Goal: Use online tool/utility

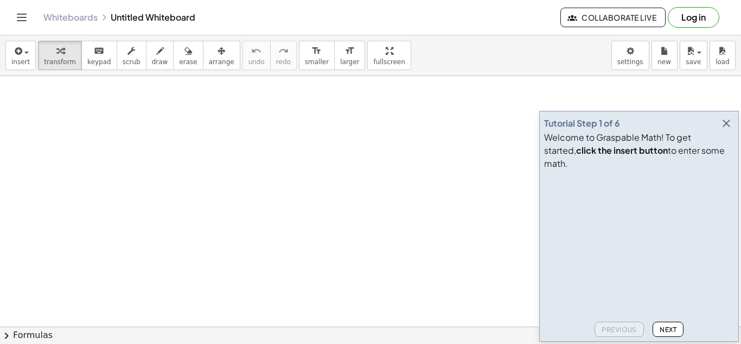
click at [726, 130] on icon "button" at bounding box center [726, 123] width 13 height 13
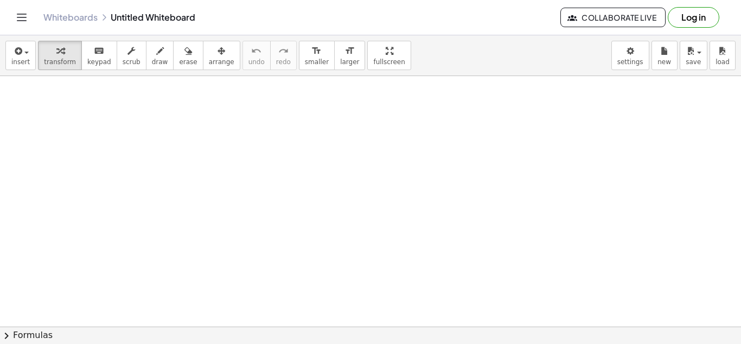
click at [358, 140] on div at bounding box center [370, 326] width 741 height 500
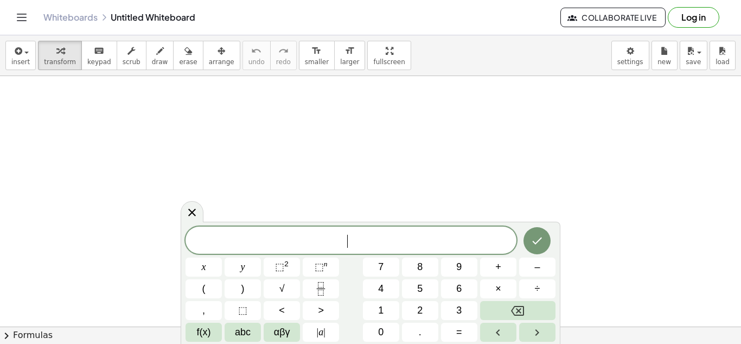
click at [358, 140] on div at bounding box center [370, 326] width 741 height 500
click at [357, 211] on div at bounding box center [370, 326] width 741 height 500
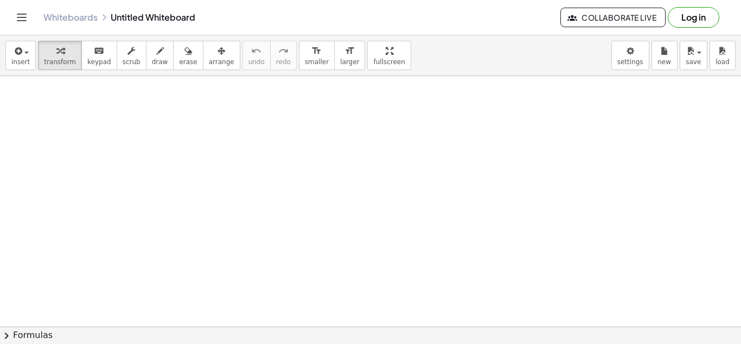
click at [345, 167] on div at bounding box center [370, 326] width 741 height 500
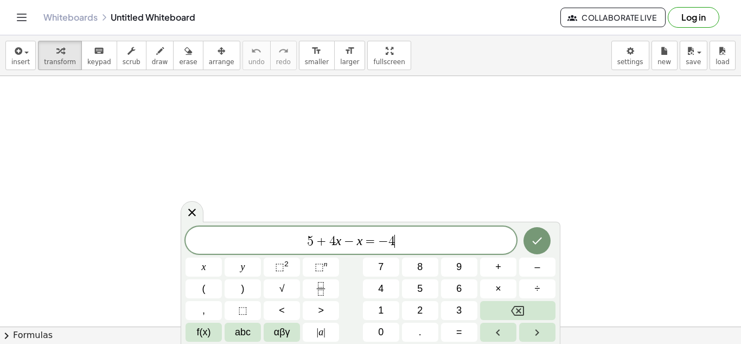
click at [345, 167] on div at bounding box center [370, 326] width 741 height 500
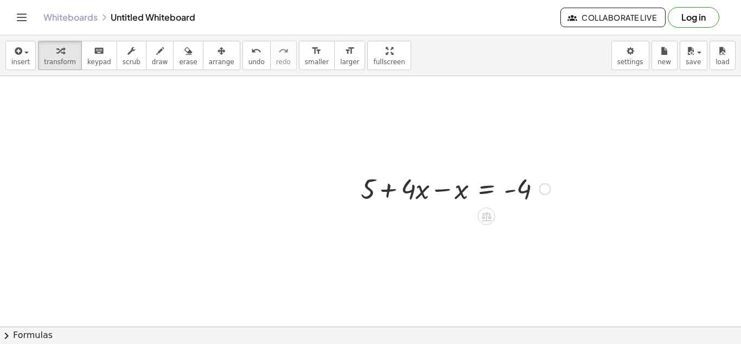
click at [442, 192] on div at bounding box center [455, 187] width 201 height 37
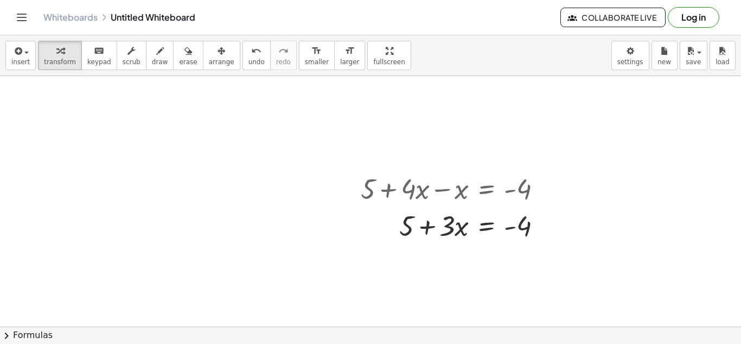
click at [322, 264] on div at bounding box center [370, 326] width 741 height 500
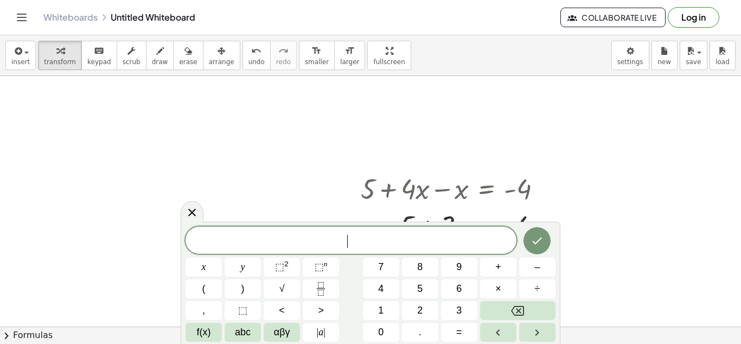
click at [322, 264] on span "⬚" at bounding box center [319, 266] width 9 height 11
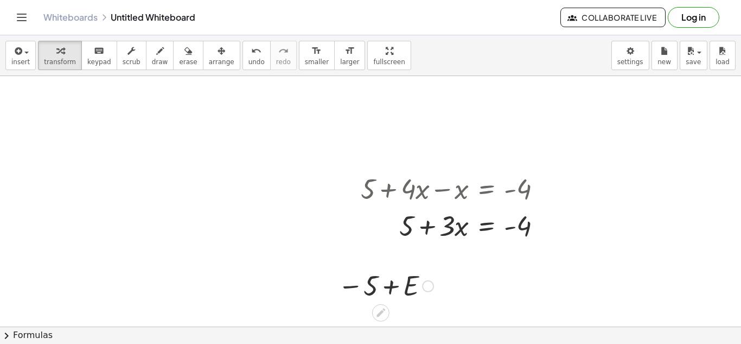
click at [396, 282] on div at bounding box center [386, 285] width 106 height 36
click at [370, 285] on div at bounding box center [386, 285] width 106 height 36
click at [425, 287] on div at bounding box center [428, 286] width 12 height 12
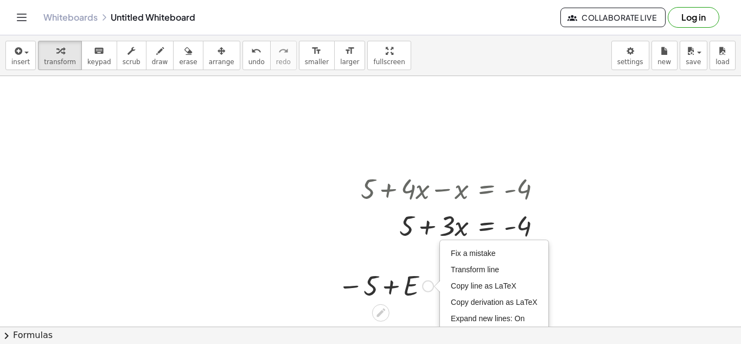
click at [410, 285] on div at bounding box center [386, 285] width 106 height 36
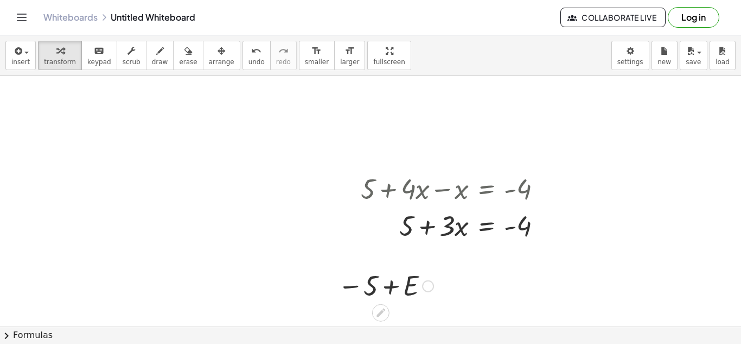
click at [434, 287] on div "Fix a mistake Transform line Copy line as LaTeX Copy derivation as LaTeX Expand…" at bounding box center [428, 286] width 12 height 12
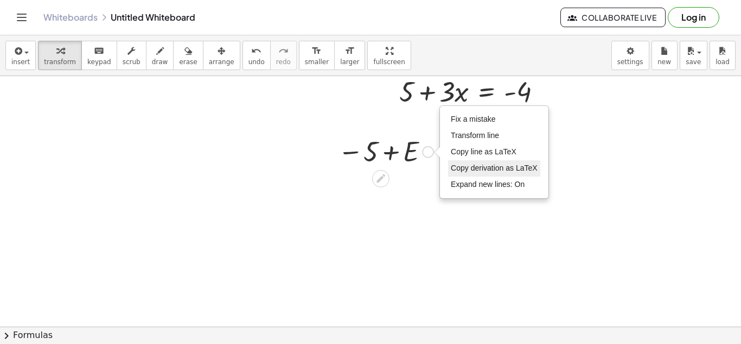
scroll to position [144, 0]
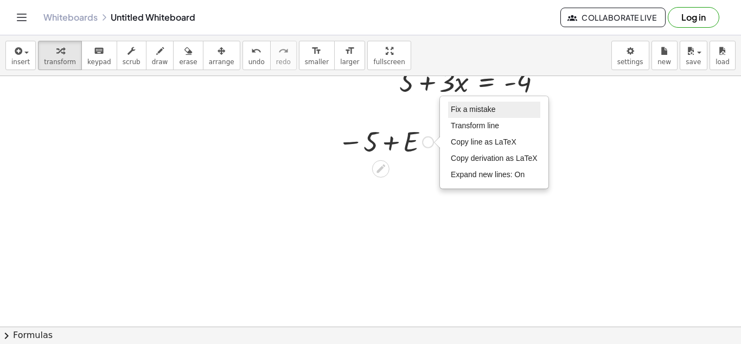
click at [466, 109] on span "Fix a mistake" at bounding box center [473, 109] width 45 height 9
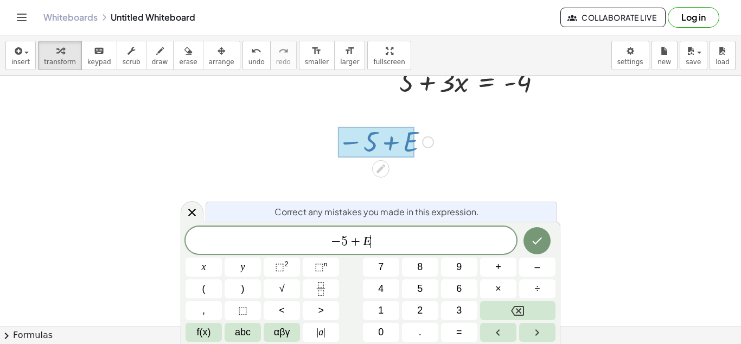
scroll to position [5, 0]
click at [648, 154] on div at bounding box center [370, 182] width 741 height 500
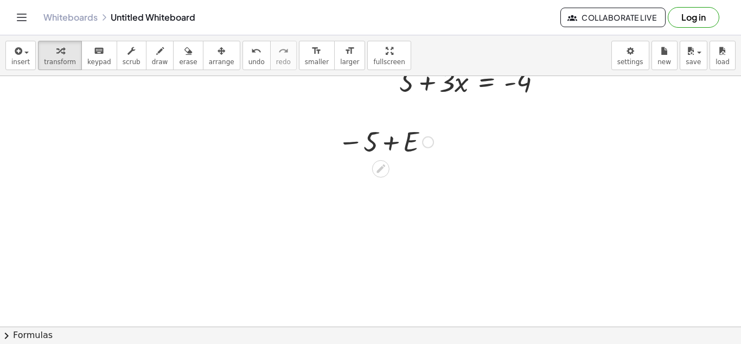
click at [400, 134] on div at bounding box center [386, 141] width 106 height 36
click at [424, 143] on div "Fix a mistake Transform line Copy line as LaTeX Copy derivation as LaTeX Expand…" at bounding box center [428, 142] width 12 height 12
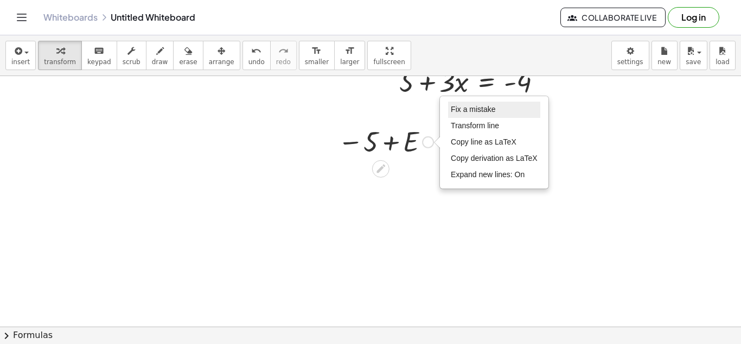
click at [470, 111] on span "Fix a mistake" at bounding box center [473, 109] width 45 height 9
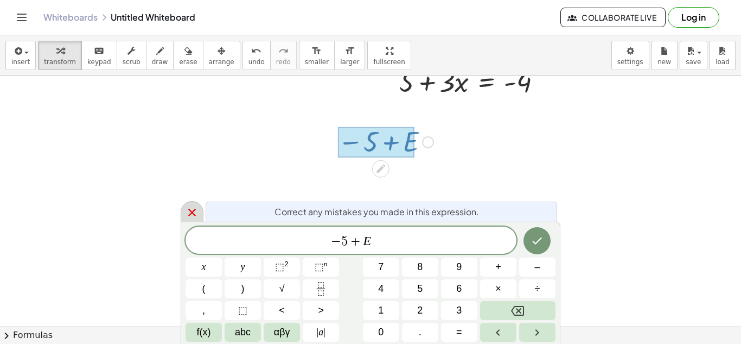
click at [189, 215] on icon at bounding box center [192, 212] width 13 height 13
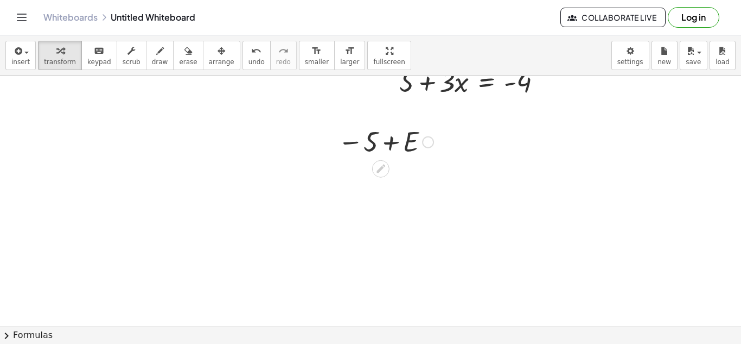
click at [430, 147] on div "Fix a mistake Transform line Copy line as LaTeX Copy derivation as LaTeX Expand…" at bounding box center [428, 142] width 12 height 12
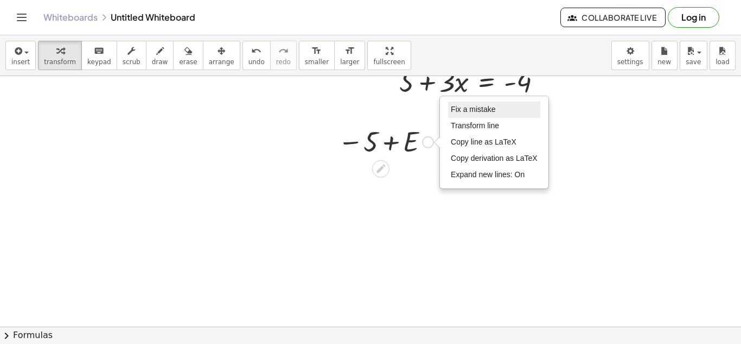
click at [485, 105] on span "Fix a mistake" at bounding box center [473, 109] width 45 height 9
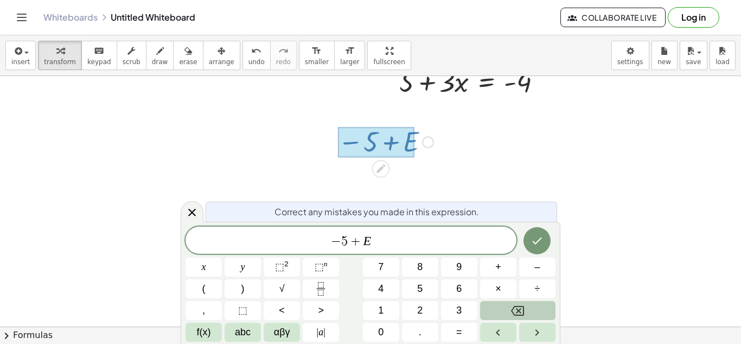
click at [499, 313] on button "Backspace" at bounding box center [517, 310] width 75 height 19
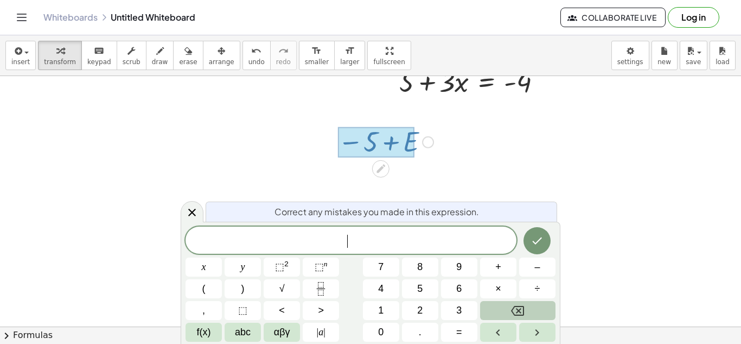
click at [499, 313] on button "Backspace" at bounding box center [517, 310] width 75 height 19
click at [541, 236] on icon "Done" at bounding box center [537, 240] width 13 height 13
click at [536, 238] on icon "Done" at bounding box center [537, 240] width 13 height 13
click at [573, 229] on div at bounding box center [370, 182] width 741 height 500
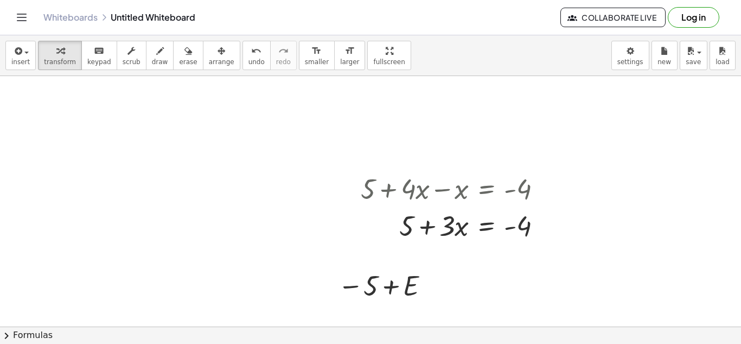
scroll to position [65, 0]
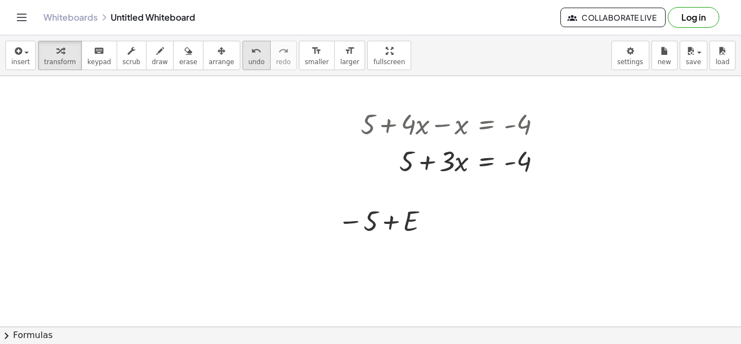
click at [251, 52] on icon "undo" at bounding box center [256, 51] width 10 height 13
click at [414, 154] on div at bounding box center [455, 160] width 201 height 37
click at [403, 158] on div at bounding box center [455, 160] width 201 height 37
click at [528, 155] on div at bounding box center [455, 160] width 201 height 37
click at [484, 185] on icon at bounding box center [487, 188] width 10 height 9
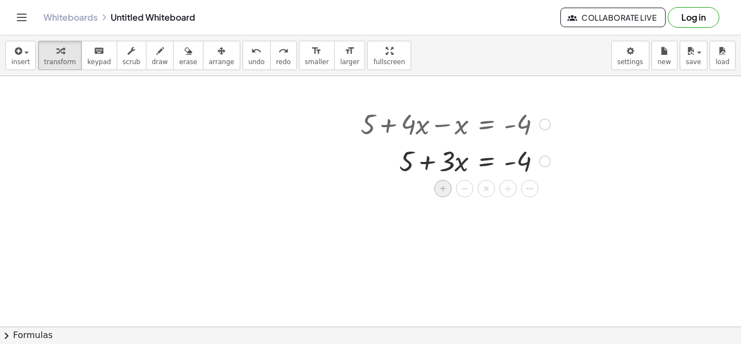
click at [442, 188] on span "+" at bounding box center [443, 189] width 7 height 16
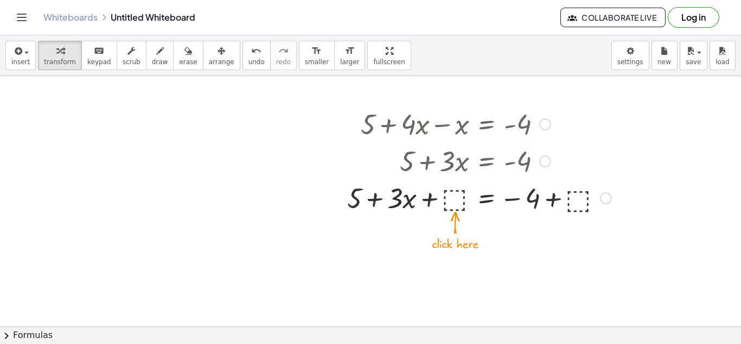
click at [460, 196] on div at bounding box center [479, 197] width 275 height 37
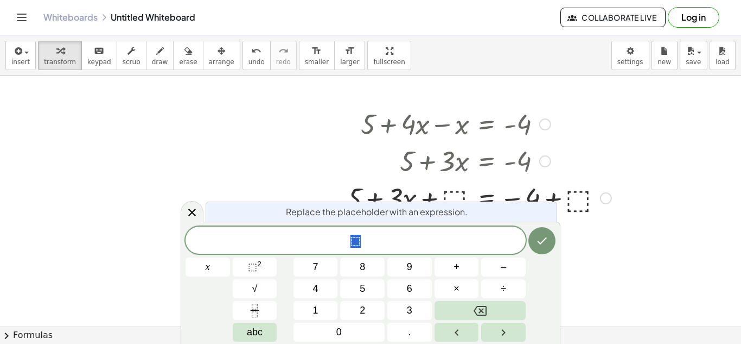
scroll to position [7, 0]
click at [704, 301] on div at bounding box center [370, 261] width 741 height 500
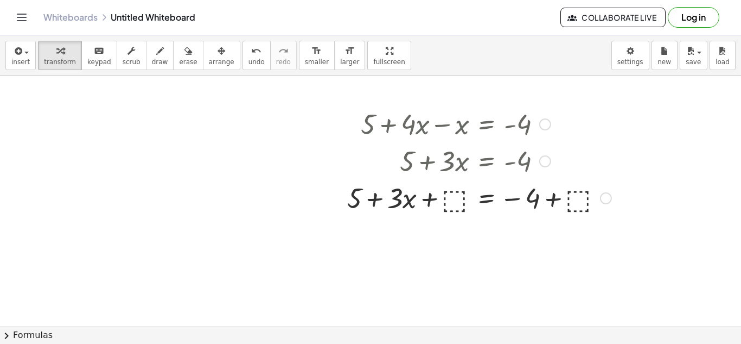
click at [457, 192] on div at bounding box center [479, 197] width 275 height 37
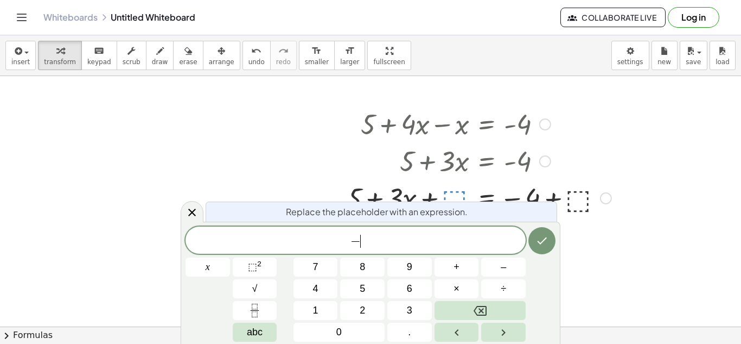
scroll to position [8, 0]
click at [577, 195] on div at bounding box center [479, 197] width 275 height 37
click at [543, 237] on icon "Done" at bounding box center [542, 240] width 13 height 13
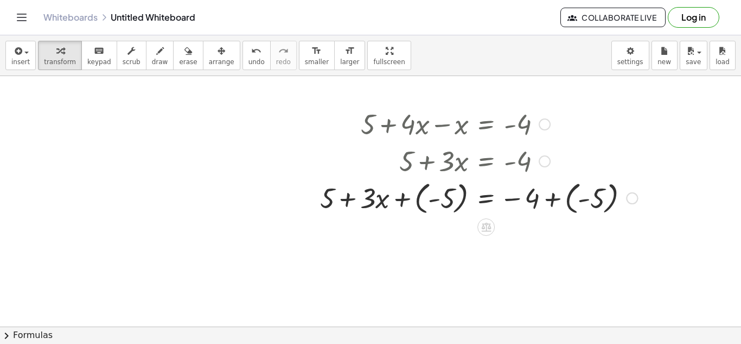
click at [438, 202] on div at bounding box center [479, 197] width 328 height 40
click at [384, 202] on div at bounding box center [479, 197] width 328 height 40
click at [243, 62] on button "undo undo" at bounding box center [257, 55] width 28 height 29
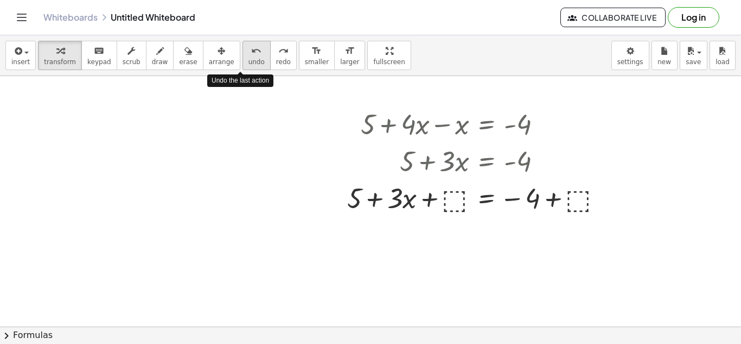
click at [243, 66] on button "undo undo" at bounding box center [257, 55] width 28 height 29
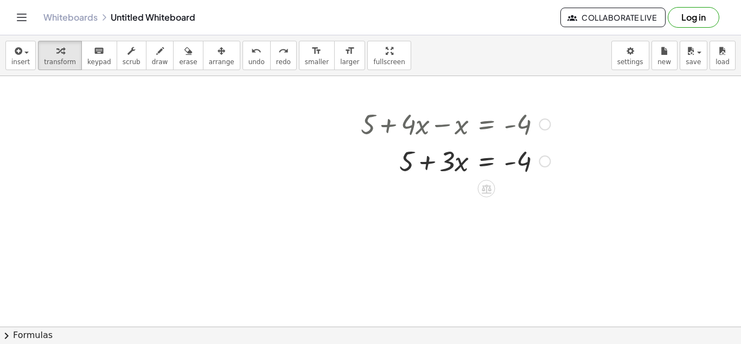
click at [543, 161] on div at bounding box center [545, 161] width 12 height 12
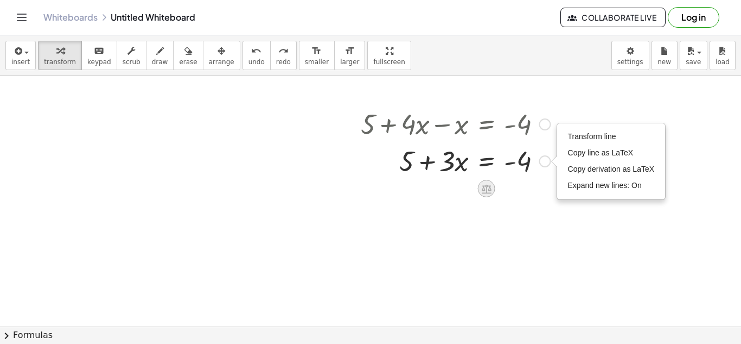
click at [489, 189] on icon at bounding box center [487, 188] width 10 height 9
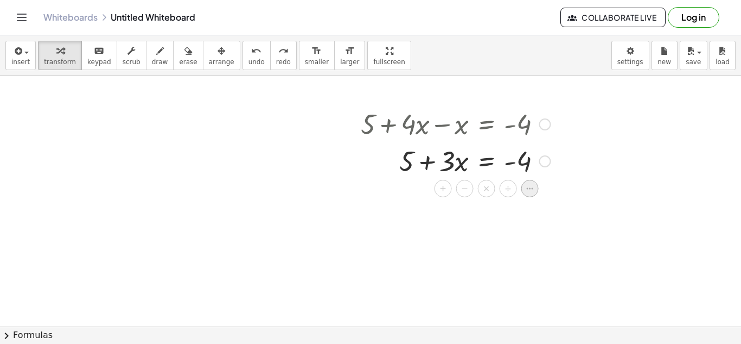
click at [528, 192] on icon at bounding box center [530, 188] width 10 height 10
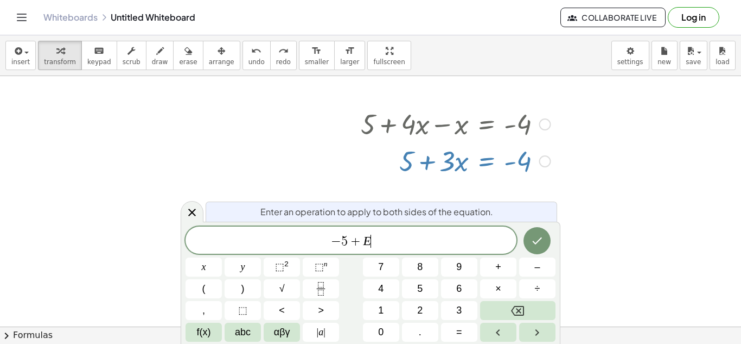
scroll to position [11, 0]
click at [536, 239] on icon "Done" at bounding box center [537, 240] width 13 height 13
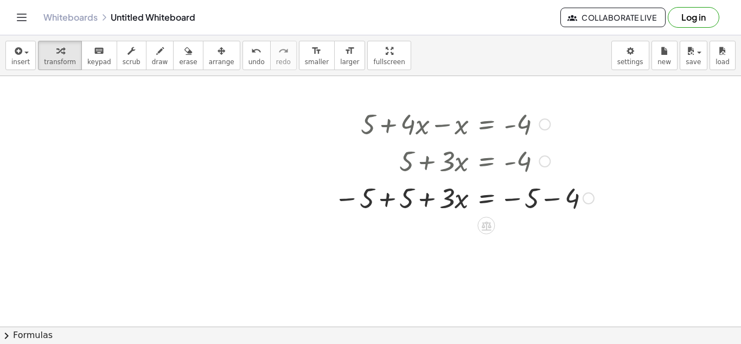
click at [386, 198] on div at bounding box center [464, 197] width 271 height 37
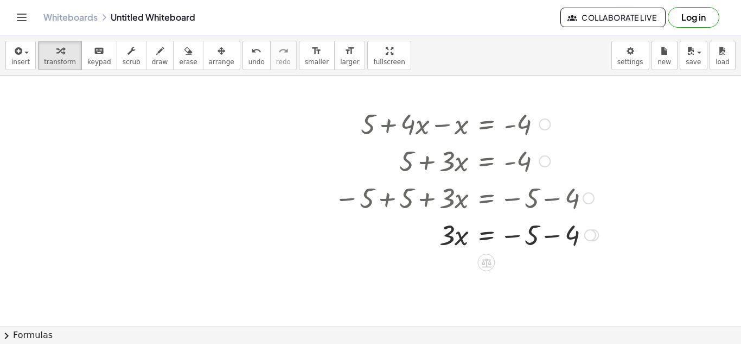
click at [553, 233] on div at bounding box center [466, 233] width 275 height 37
click at [548, 274] on div "Transform line Copy line as LaTeX Copy derivation as LaTeX Expand new lines: On" at bounding box center [543, 272] width 12 height 12
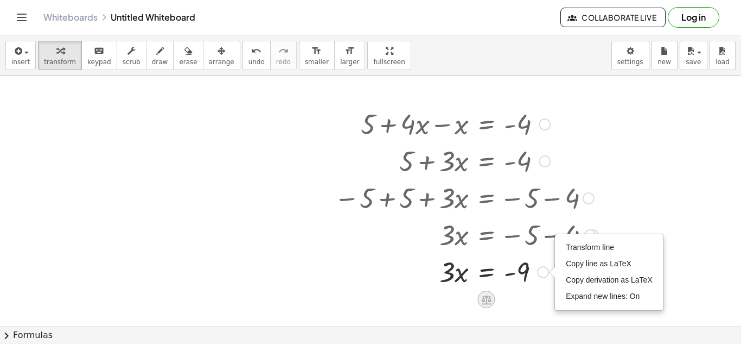
click at [487, 298] on icon at bounding box center [486, 299] width 11 height 11
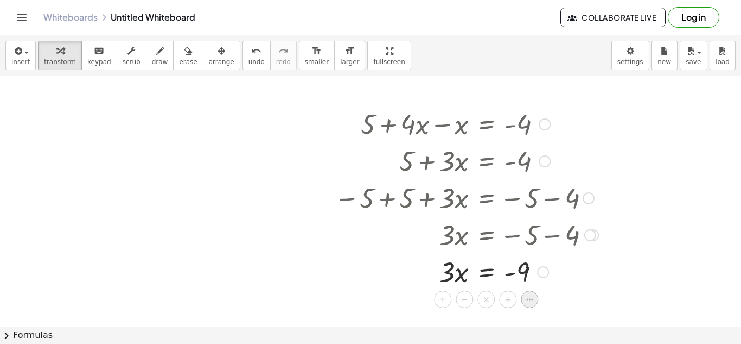
click at [532, 301] on icon at bounding box center [530, 299] width 10 height 10
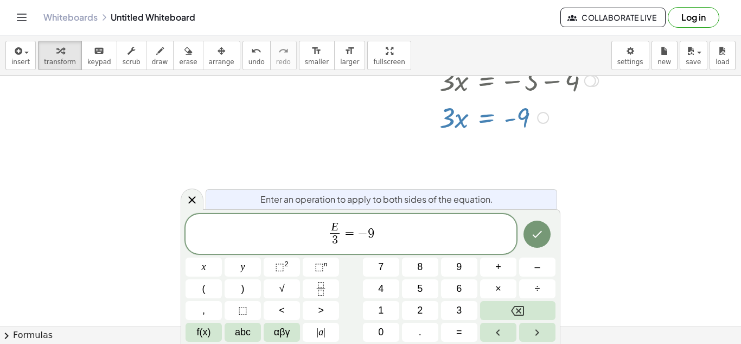
scroll to position [217, 0]
click at [532, 238] on icon "Done" at bounding box center [537, 233] width 13 height 13
click at [539, 237] on icon "Done" at bounding box center [537, 233] width 13 height 13
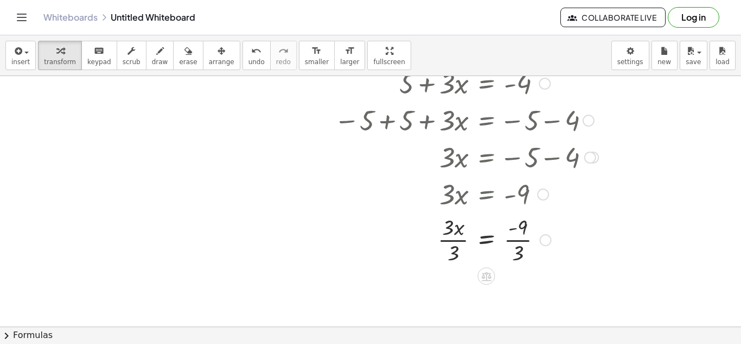
scroll to position [152, 0]
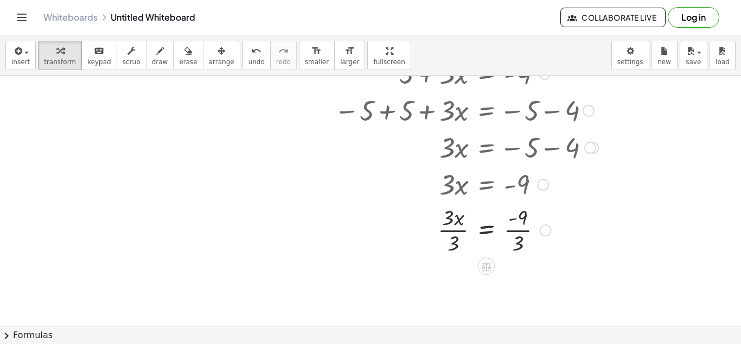
click at [518, 230] on div at bounding box center [466, 229] width 275 height 54
click at [448, 228] on div at bounding box center [466, 229] width 275 height 54
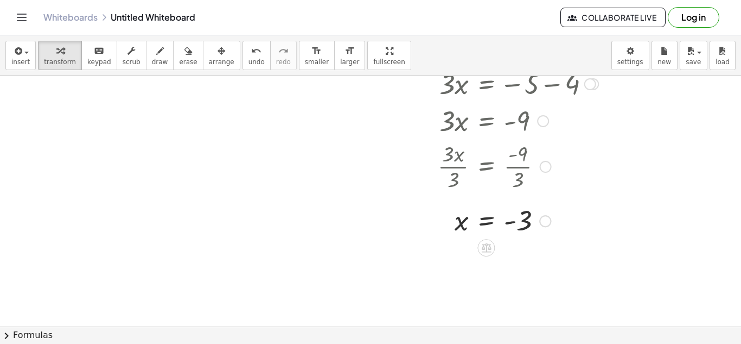
scroll to position [223, 0]
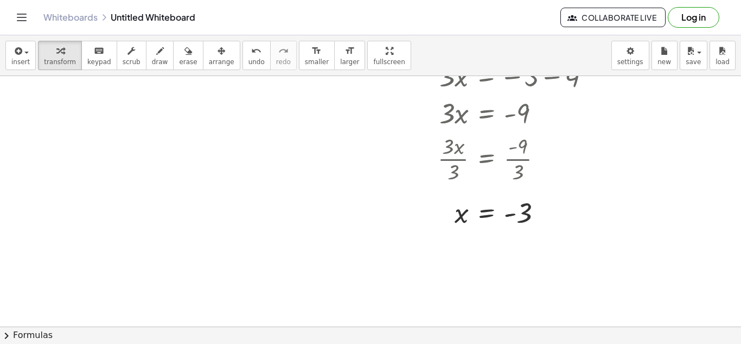
click at [367, 227] on div "+ 5 + · 4 · x − x = - 4 + 5 + · 3 · x = - 4 − 5 + 5 + · 3 · x = − 5 − 4 + 0 + ·…" at bounding box center [370, 103] width 741 height 500
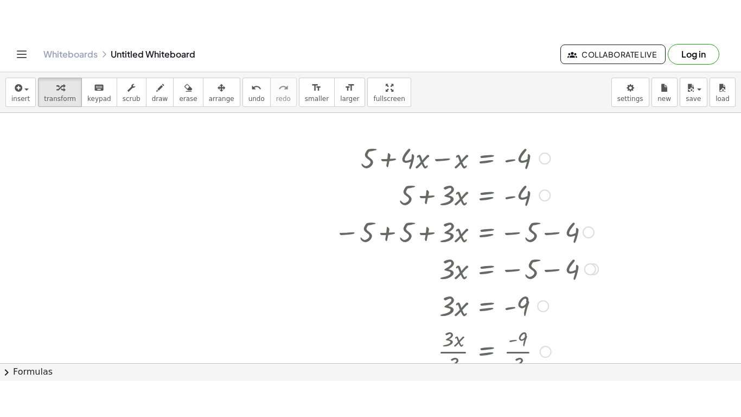
scroll to position [60, 0]
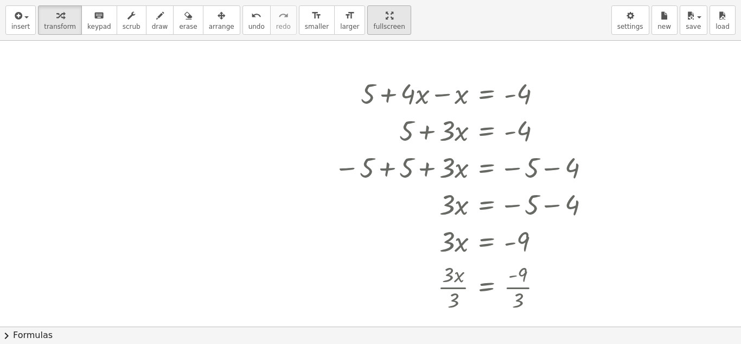
click at [377, 104] on div "insert select one: Math Expression Function Text Youtube Video Graphing Geometr…" at bounding box center [370, 172] width 741 height 344
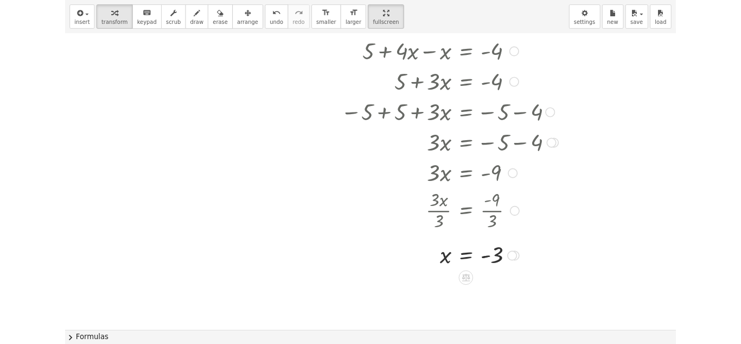
scroll to position [59, 0]
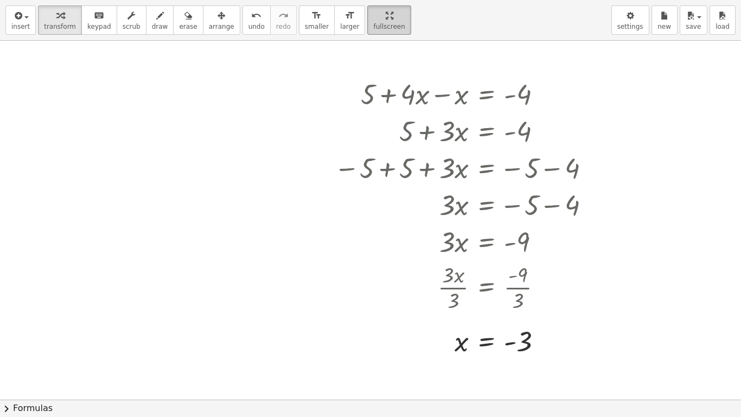
click at [380, 0] on html "Graspable Math Activities Get Started Activity Bank Assigned Work Classes White…" at bounding box center [370, 208] width 741 height 417
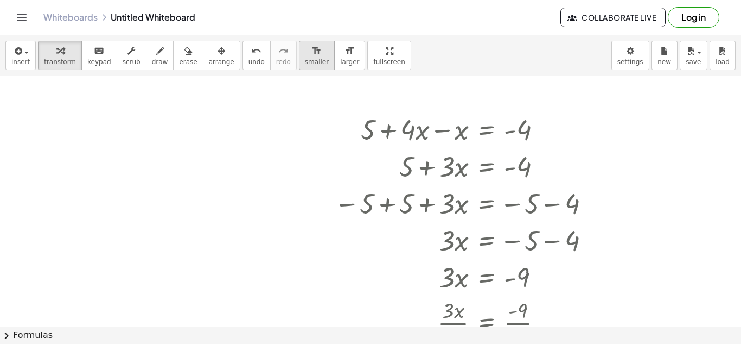
click at [312, 54] on icon "format_size" at bounding box center [317, 51] width 10 height 13
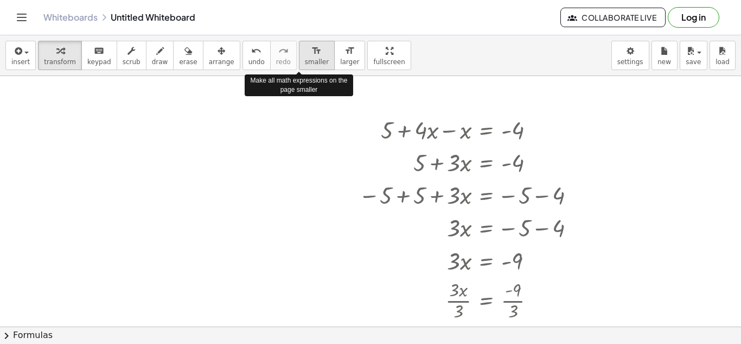
click at [312, 54] on icon "format_size" at bounding box center [317, 51] width 10 height 13
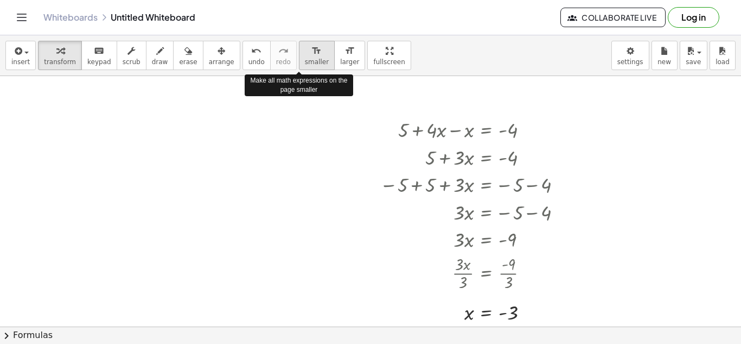
click at [306, 55] on div "format_size" at bounding box center [317, 50] width 24 height 13
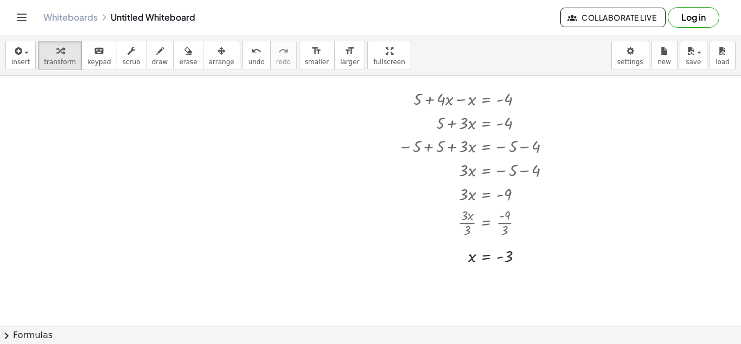
scroll to position [89, 0]
click at [465, 268] on div "+ 5 + · 4 · x − x = - 4 + 5 + · 3 · x = - 4 − 5 + 5 + · 3 · x = − 5 − 4 + 0 + ·…" at bounding box center [370, 237] width 741 height 500
click at [324, 234] on div at bounding box center [370, 237] width 741 height 500
click at [306, 238] on div at bounding box center [370, 237] width 741 height 500
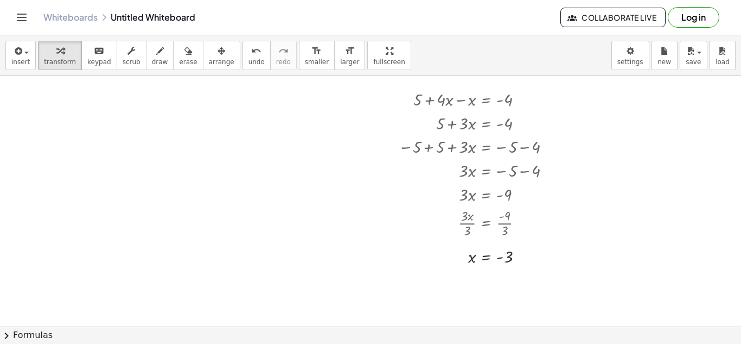
click at [306, 238] on div at bounding box center [370, 237] width 741 height 500
click at [0, 0] on span at bounding box center [0, 0] width 0 height 0
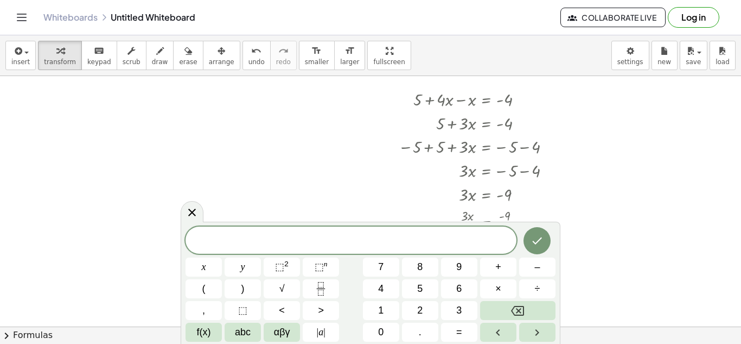
scroll to position [1, 0]
click at [540, 242] on icon "Done" at bounding box center [537, 240] width 13 height 13
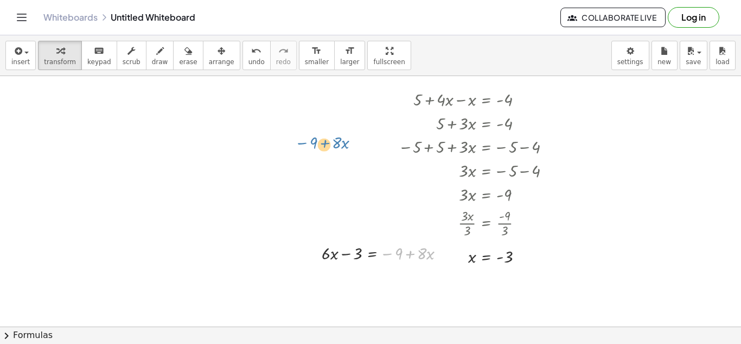
drag, startPoint x: 397, startPoint y: 245, endPoint x: 302, endPoint y: 128, distance: 150.9
click at [302, 128] on div "+ 5 + · 4 · x − x = - 4 + 5 + · 3 · x = - 4 − 5 + 5 + · 3 · x = − 5 − 4 + 0 + ·…" at bounding box center [370, 237] width 741 height 500
drag, startPoint x: 372, startPoint y: 257, endPoint x: 240, endPoint y: 135, distance: 179.0
click at [240, 135] on div "+ 5 + · 4 · x − x = - 4 + 5 + · 3 · x = - 4 − 5 + 5 + · 3 · x = − 5 − 4 + 0 + ·…" at bounding box center [370, 237] width 741 height 500
click at [476, 263] on div at bounding box center [479, 256] width 172 height 23
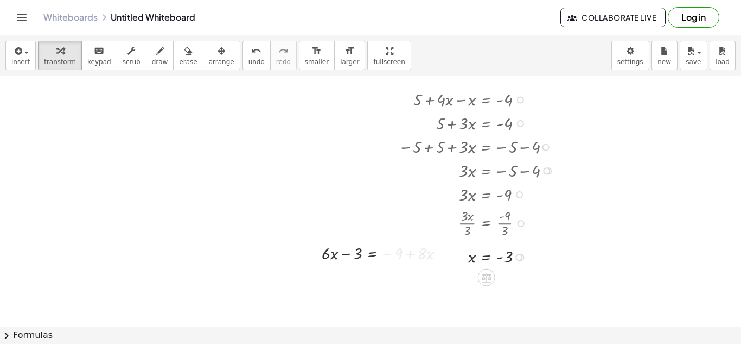
click at [489, 258] on div at bounding box center [479, 256] width 172 height 23
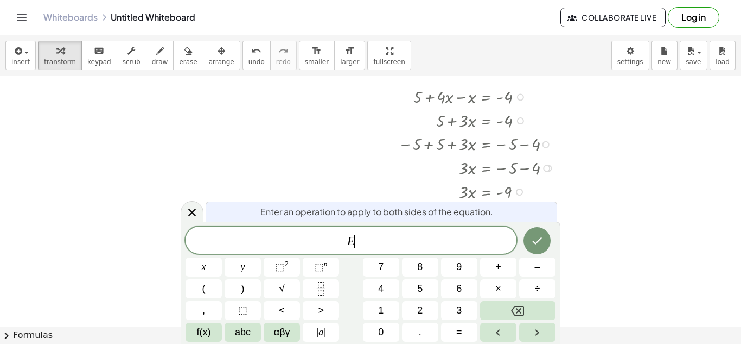
scroll to position [92, 0]
click at [187, 204] on div at bounding box center [192, 211] width 23 height 21
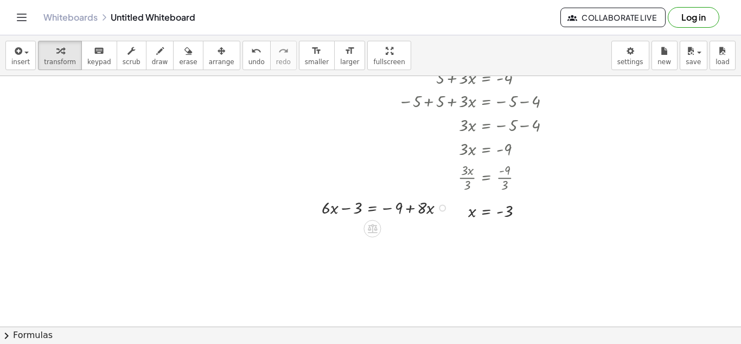
scroll to position [141, 0]
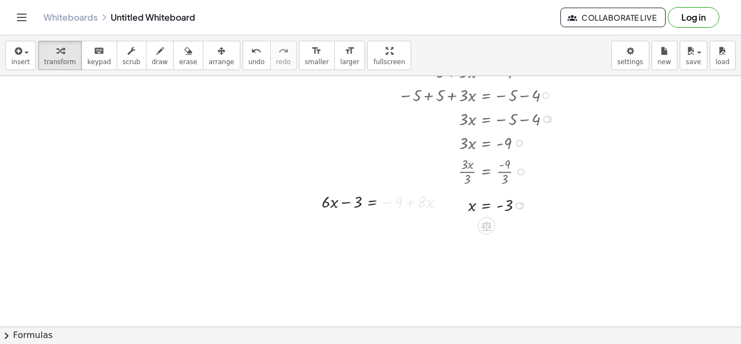
click at [392, 206] on div at bounding box center [390, 126] width 16 height 186
click at [371, 221] on icon at bounding box center [372, 222] width 11 height 11
click at [349, 227] on span "−" at bounding box center [351, 223] width 7 height 16
click at [354, 202] on div at bounding box center [388, 201] width 204 height 24
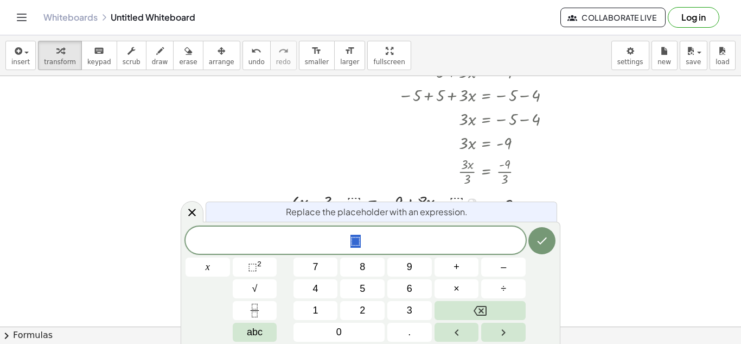
scroll to position [2, 0]
click at [360, 171] on div at bounding box center [370, 185] width 741 height 500
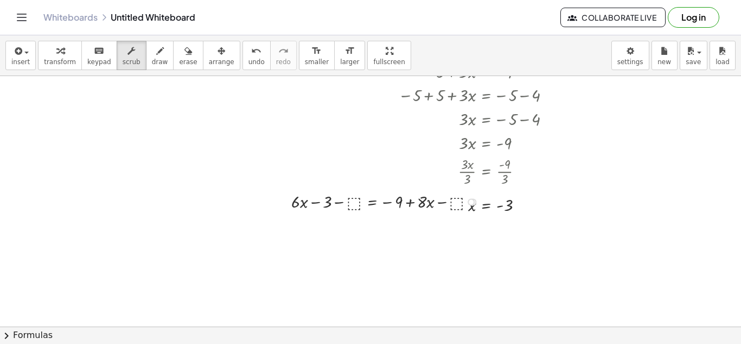
click at [353, 203] on div at bounding box center [388, 201] width 204 height 24
click at [356, 201] on div at bounding box center [388, 201] width 204 height 24
click at [309, 223] on div at bounding box center [370, 185] width 741 height 500
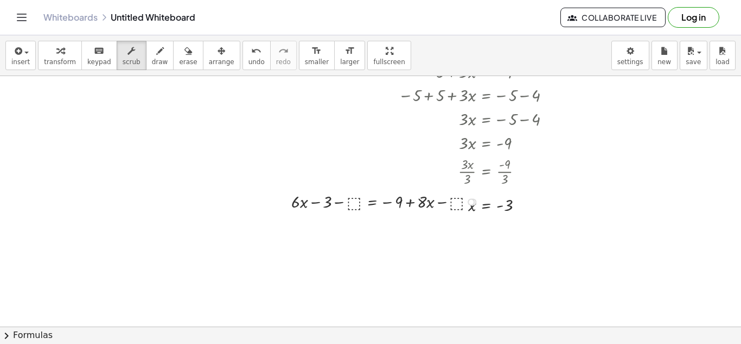
click at [358, 200] on div at bounding box center [388, 201] width 204 height 24
click at [355, 225] on div at bounding box center [370, 185] width 741 height 500
click at [357, 205] on div at bounding box center [388, 201] width 204 height 24
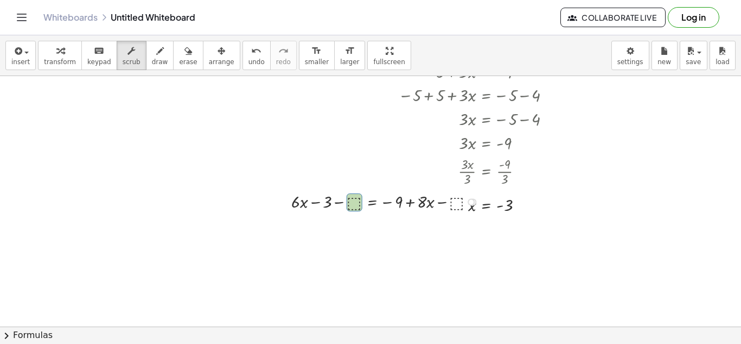
click at [407, 201] on div at bounding box center [388, 201] width 204 height 24
click at [249, 51] on button "undo undo" at bounding box center [257, 55] width 28 height 29
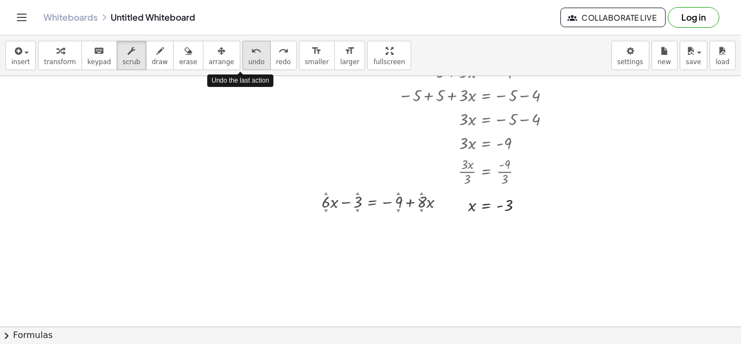
click at [249, 51] on button "undo undo" at bounding box center [257, 55] width 28 height 29
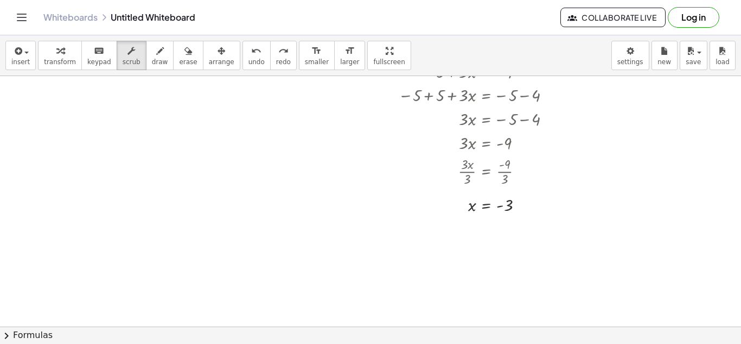
click at [173, 144] on div at bounding box center [370, 185] width 741 height 500
click at [156, 137] on div at bounding box center [370, 185] width 741 height 500
click at [158, 137] on div at bounding box center [370, 185] width 741 height 500
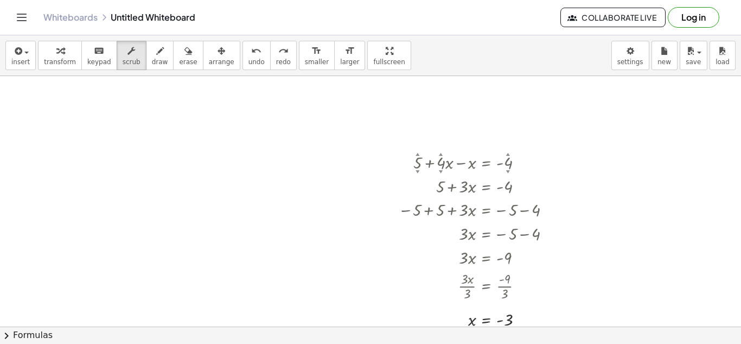
scroll to position [0, 0]
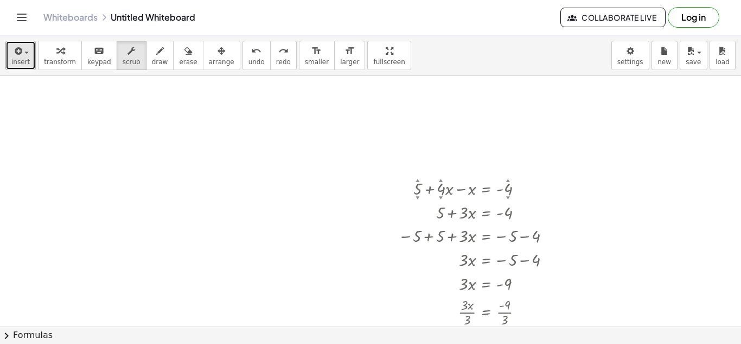
click at [15, 61] on span "insert" at bounding box center [20, 62] width 18 height 8
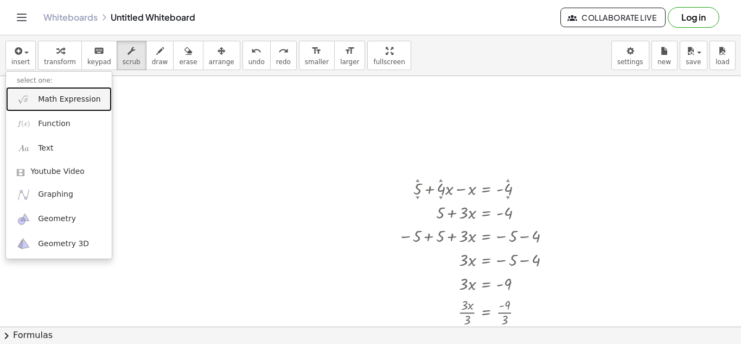
click at [72, 104] on span "Math Expression" at bounding box center [69, 99] width 62 height 11
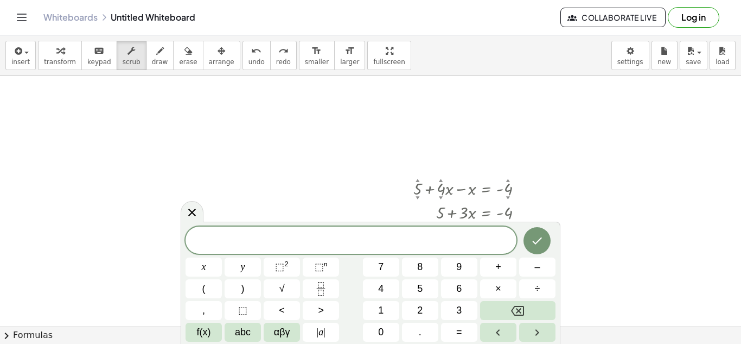
scroll to position [2, 0]
click at [545, 240] on button "Done" at bounding box center [537, 240] width 27 height 27
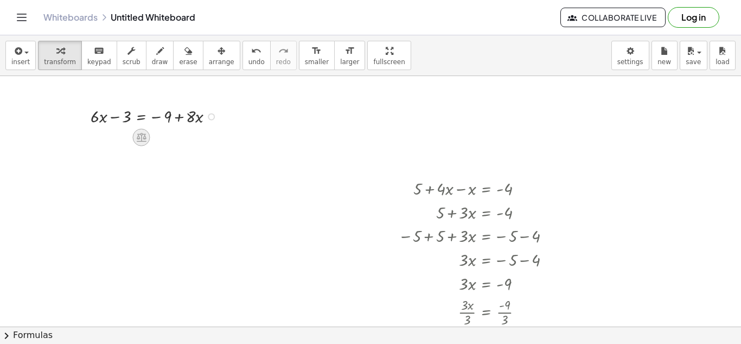
click at [145, 134] on icon at bounding box center [142, 137] width 10 height 9
click at [100, 141] on span "+" at bounding box center [98, 138] width 7 height 16
click at [225, 118] on div at bounding box center [157, 116] width 204 height 24
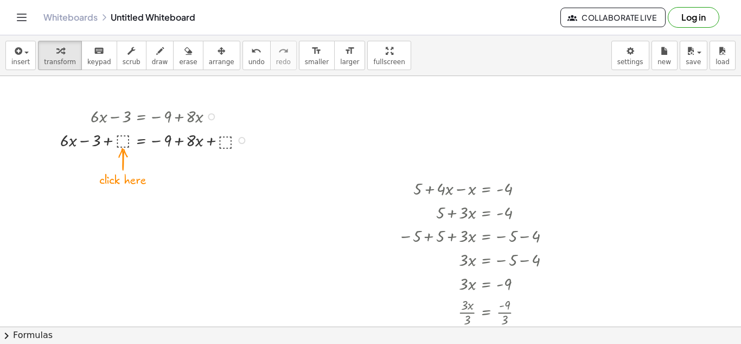
click at [227, 147] on div at bounding box center [157, 140] width 204 height 24
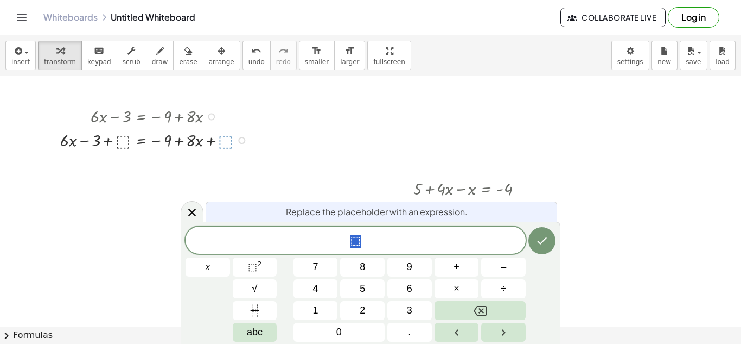
scroll to position [3, 0]
click at [542, 248] on button "Done" at bounding box center [542, 240] width 27 height 27
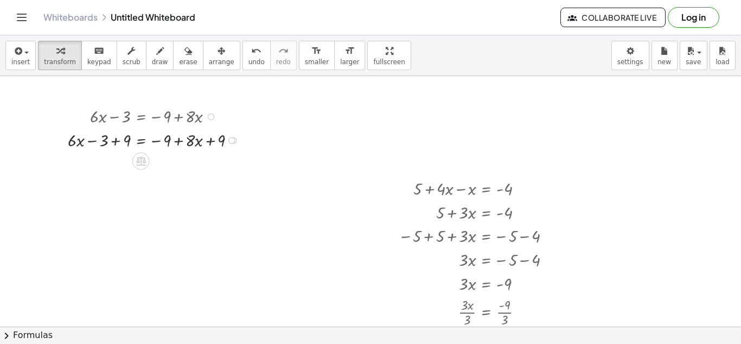
click at [114, 142] on div at bounding box center [156, 140] width 188 height 24
click at [207, 164] on div at bounding box center [156, 163] width 188 height 24
click at [172, 164] on div at bounding box center [156, 163] width 188 height 24
drag, startPoint x: 219, startPoint y: 168, endPoint x: 183, endPoint y: 169, distance: 35.8
click at [183, 169] on div at bounding box center [156, 163] width 188 height 24
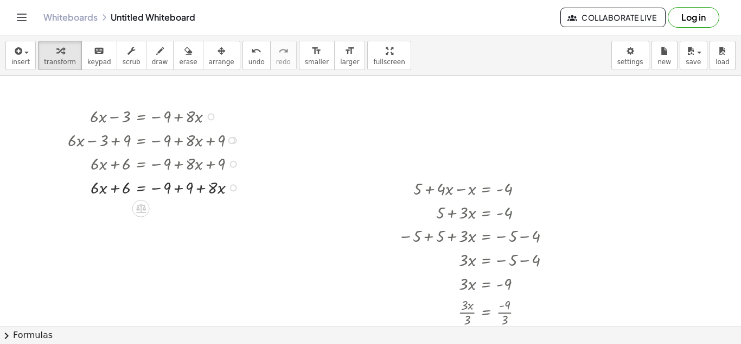
click at [180, 188] on div at bounding box center [156, 187] width 188 height 24
click at [142, 231] on icon at bounding box center [140, 231] width 11 height 11
click at [122, 234] on span "−" at bounding box center [119, 232] width 7 height 16
click at [124, 236] on div at bounding box center [152, 234] width 195 height 24
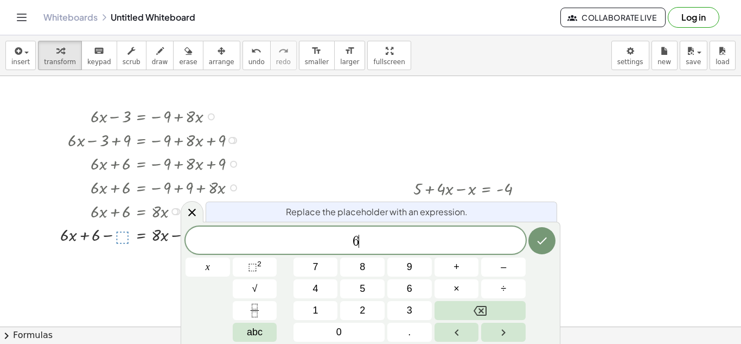
scroll to position [5, 0]
click at [543, 238] on icon "Done" at bounding box center [542, 240] width 13 height 13
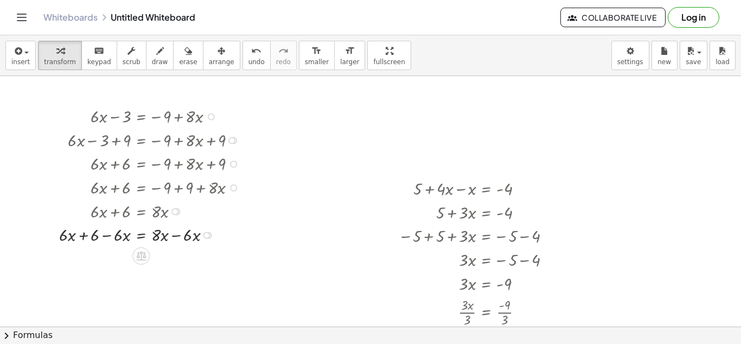
click at [173, 234] on div at bounding box center [152, 234] width 196 height 24
drag, startPoint x: 120, startPoint y: 262, endPoint x: 89, endPoint y: 262, distance: 31.5
click at [89, 262] on div at bounding box center [152, 258] width 196 height 24
click at [92, 259] on div at bounding box center [152, 258] width 196 height 24
click at [93, 283] on div at bounding box center [152, 281] width 196 height 24
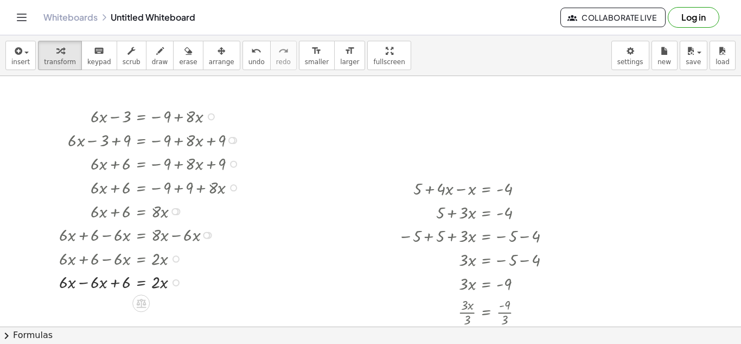
click at [99, 284] on div at bounding box center [152, 281] width 196 height 24
click at [63, 285] on div at bounding box center [152, 281] width 196 height 24
click at [83, 283] on div at bounding box center [152, 281] width 196 height 24
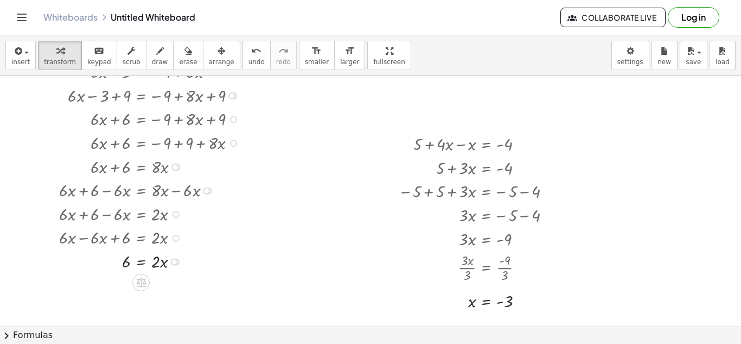
scroll to position [47, 0]
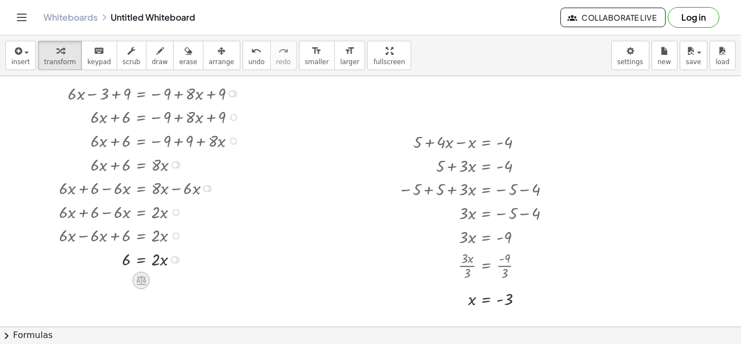
click at [141, 279] on icon at bounding box center [141, 280] width 10 height 9
click at [162, 281] on span "÷" at bounding box center [163, 280] width 6 height 16
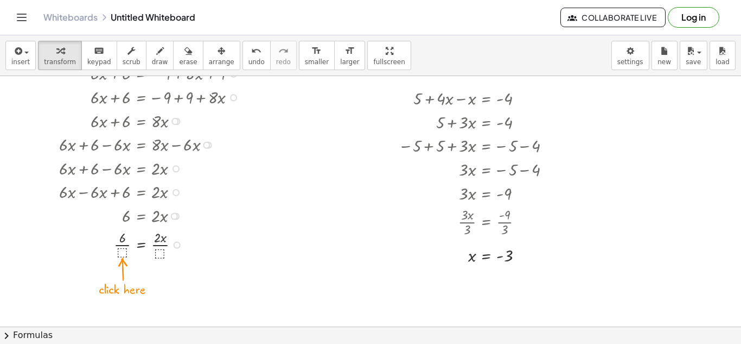
scroll to position [92, 0]
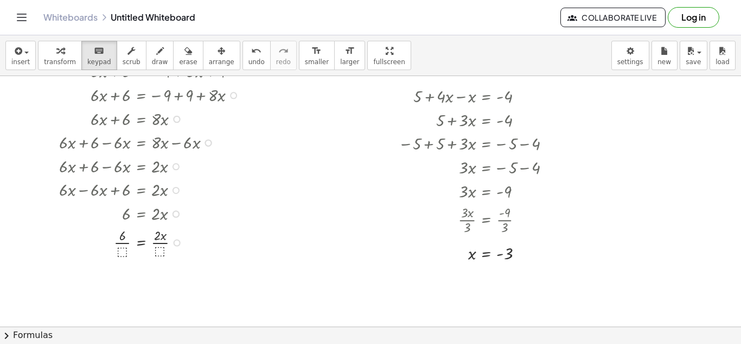
click at [161, 251] on div at bounding box center [152, 242] width 196 height 34
click at [119, 250] on div at bounding box center [152, 242] width 196 height 34
click at [124, 250] on div at bounding box center [152, 242] width 196 height 34
click at [125, 256] on div at bounding box center [152, 242] width 196 height 34
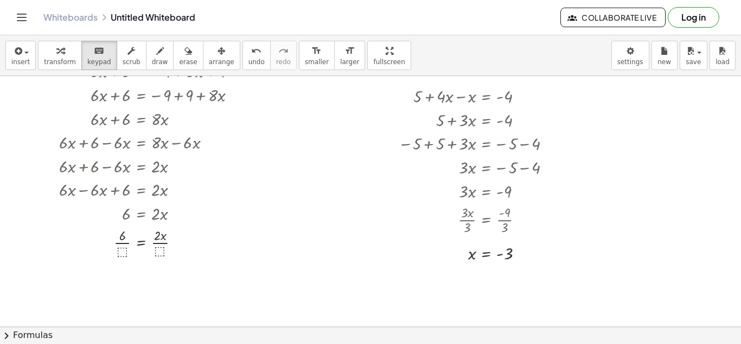
click at [218, 283] on div at bounding box center [370, 234] width 741 height 500
click at [125, 251] on div at bounding box center [152, 242] width 196 height 34
click at [161, 246] on div at bounding box center [152, 242] width 196 height 34
click at [163, 239] on div at bounding box center [160, 235] width 12 height 14
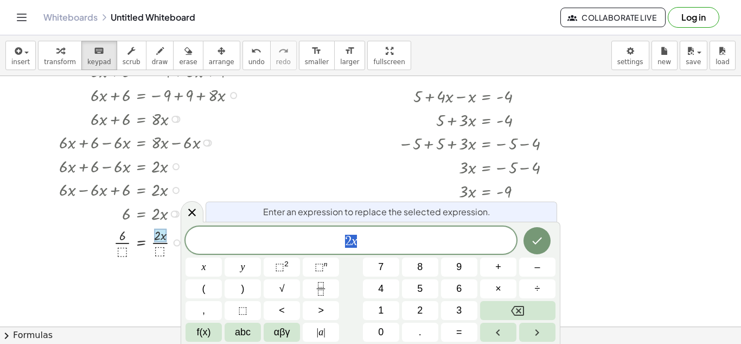
scroll to position [5, 0]
click at [537, 249] on button "Done" at bounding box center [537, 240] width 27 height 27
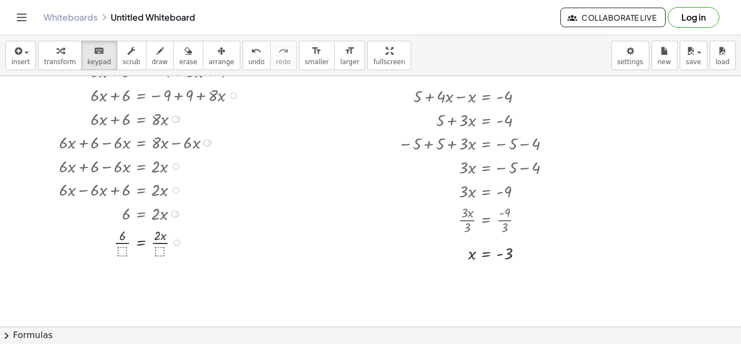
click at [159, 247] on div at bounding box center [152, 242] width 196 height 34
click at [175, 246] on div at bounding box center [152, 242] width 196 height 34
click at [175, 243] on div at bounding box center [177, 242] width 7 height 7
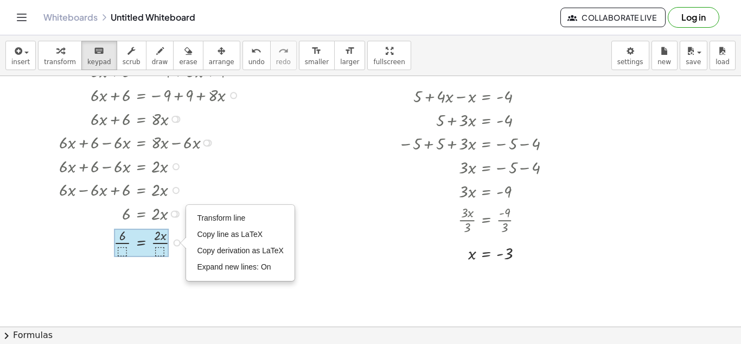
click at [144, 243] on div at bounding box center [141, 242] width 55 height 28
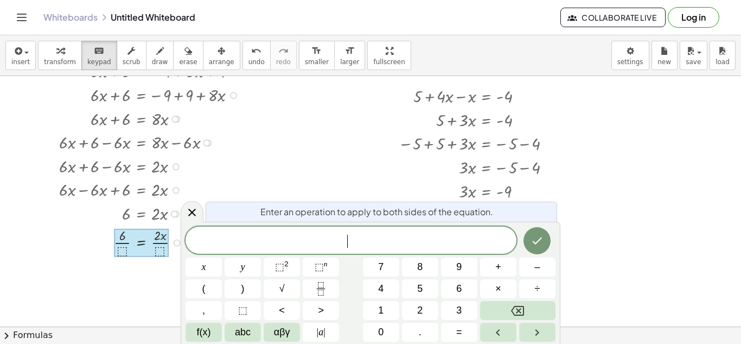
scroll to position [7, 0]
click at [539, 246] on icon "Done" at bounding box center [537, 240] width 13 height 13
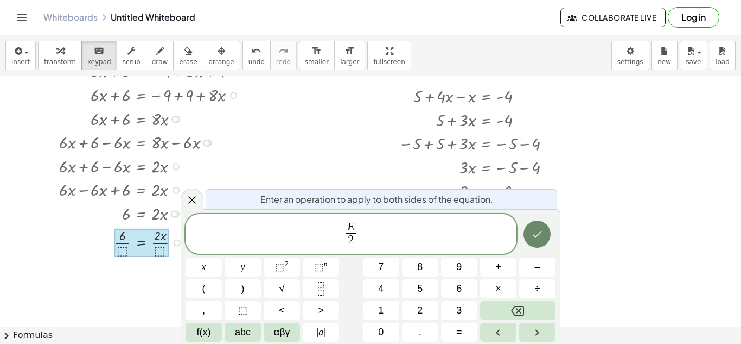
click at [529, 234] on button "Done" at bounding box center [537, 233] width 27 height 27
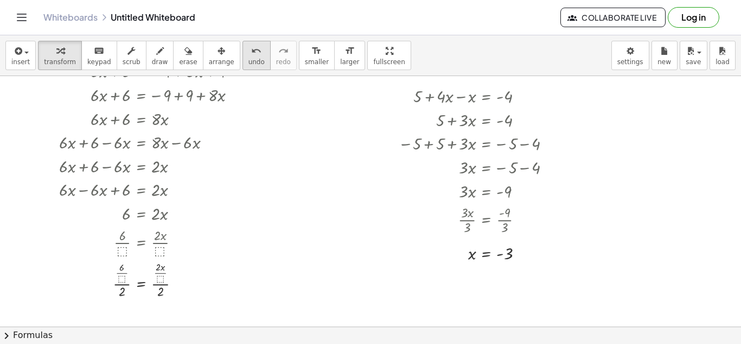
click at [251, 53] on icon "undo" at bounding box center [256, 51] width 10 height 13
click at [175, 212] on div at bounding box center [174, 214] width 7 height 7
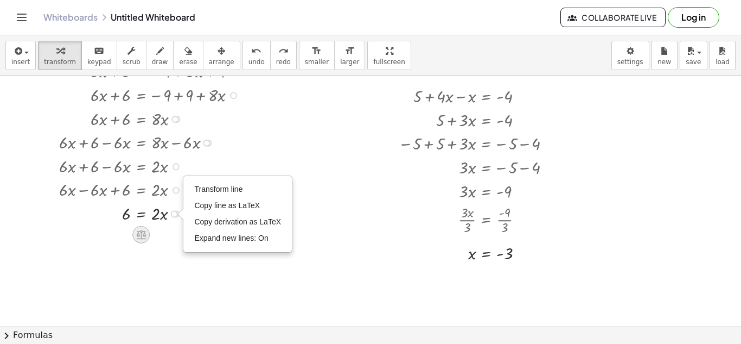
click at [143, 237] on icon at bounding box center [141, 233] width 11 height 11
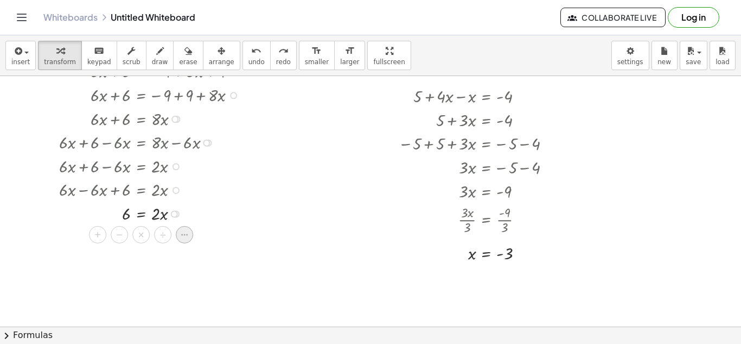
click at [181, 237] on icon at bounding box center [185, 235] width 10 height 10
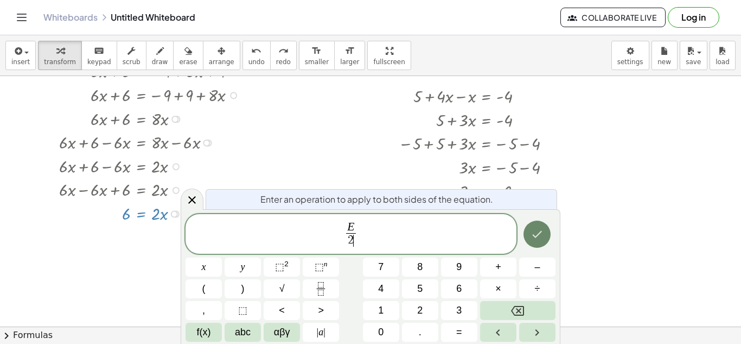
click at [543, 240] on icon "Done" at bounding box center [537, 233] width 13 height 13
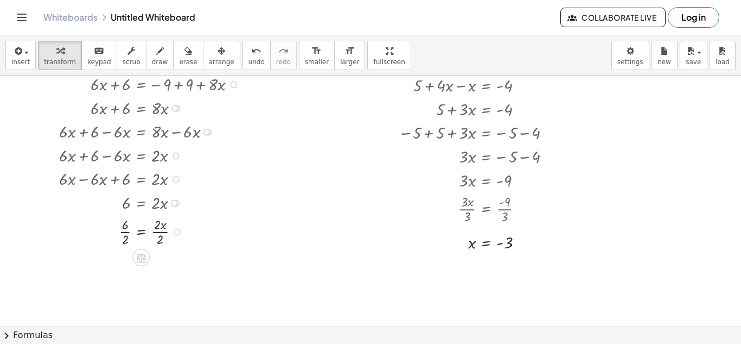
scroll to position [100, 0]
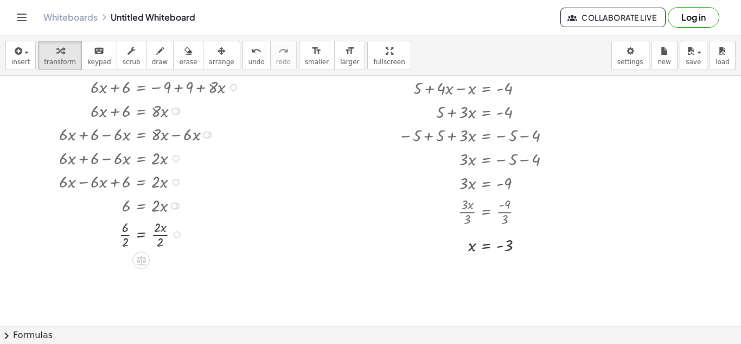
click at [155, 235] on div at bounding box center [152, 234] width 196 height 34
click at [124, 236] on div at bounding box center [152, 235] width 196 height 34
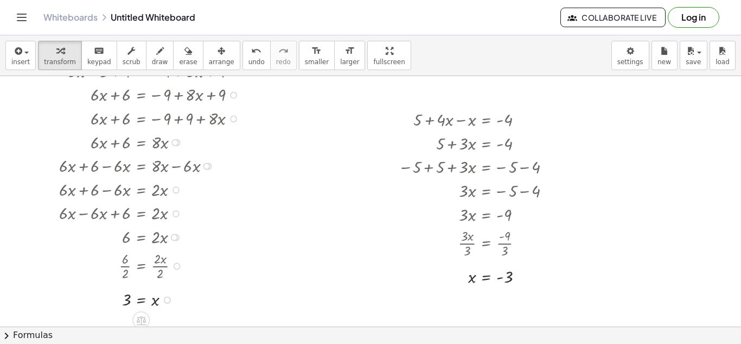
scroll to position [68, 0]
click at [312, 54] on icon "format_size" at bounding box center [317, 51] width 10 height 13
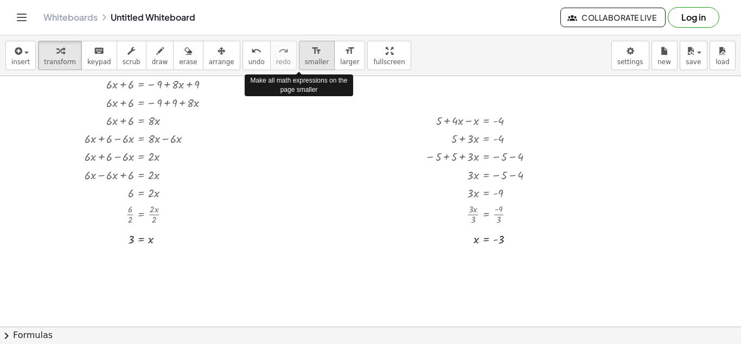
click at [312, 54] on icon "format_size" at bounding box center [317, 51] width 10 height 13
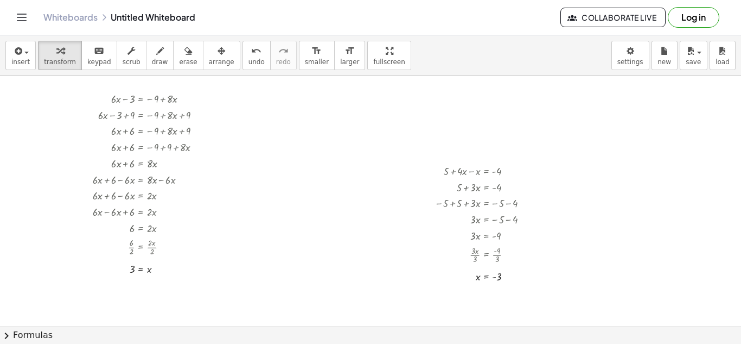
scroll to position [14, 0]
click at [481, 177] on div at bounding box center [485, 174] width 113 height 16
click at [545, 161] on div at bounding box center [370, 312] width 741 height 500
drag, startPoint x: 476, startPoint y: 172, endPoint x: 443, endPoint y: 161, distance: 35.0
click at [443, 161] on div "+ 5 + · 4 · x − x = - 4 + 5 + · 3 · x = - 4 − 5 + 5 + · 3 · x = − 5 − 4 + 0 + ·…" at bounding box center [370, 312] width 741 height 500
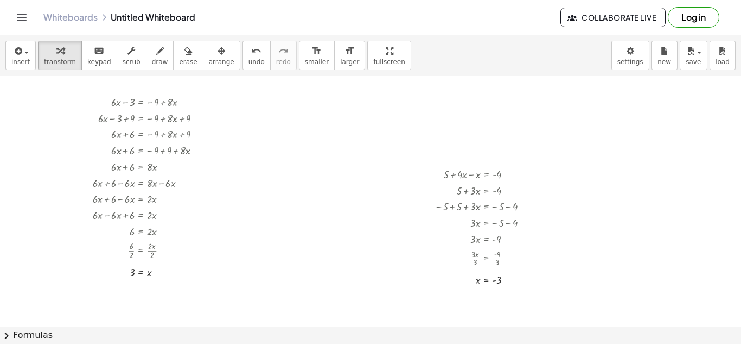
click at [489, 157] on div at bounding box center [370, 312] width 741 height 500
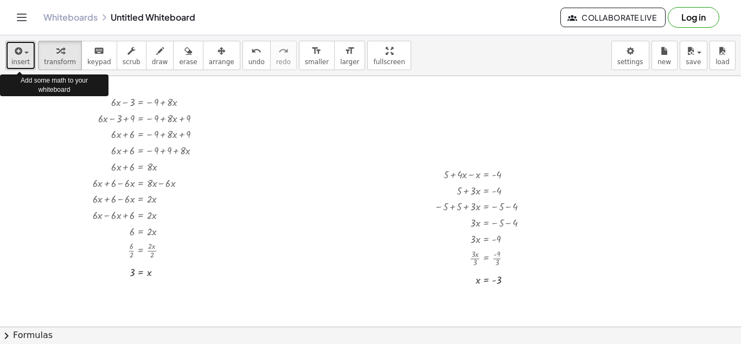
click at [24, 58] on span "insert" at bounding box center [20, 62] width 18 height 8
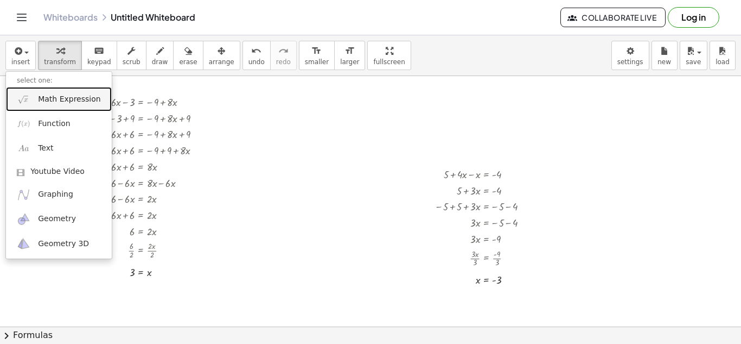
click at [90, 102] on span "Math Expression" at bounding box center [69, 99] width 62 height 11
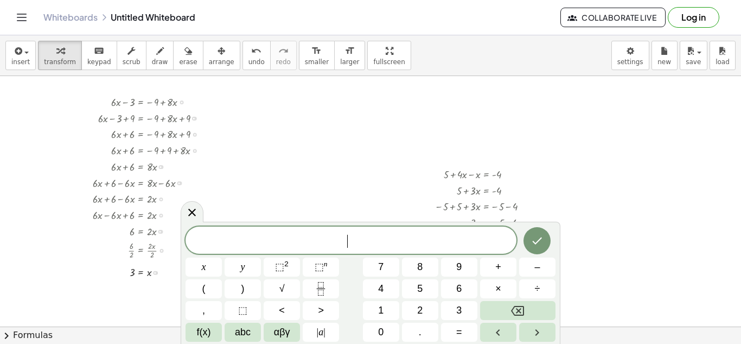
scroll to position [8, 0]
click at [539, 239] on icon "Done" at bounding box center [538, 240] width 10 height 7
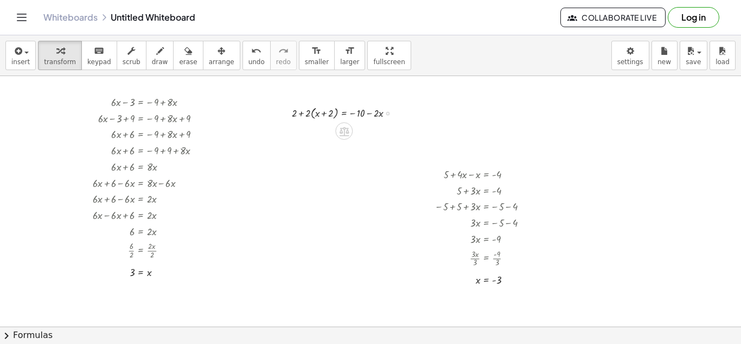
click at [315, 112] on div at bounding box center [348, 112] width 122 height 17
drag, startPoint x: 308, startPoint y: 115, endPoint x: 319, endPoint y: 114, distance: 10.9
click at [319, 114] on div at bounding box center [348, 112] width 122 height 17
click at [333, 132] on div at bounding box center [348, 129] width 122 height 16
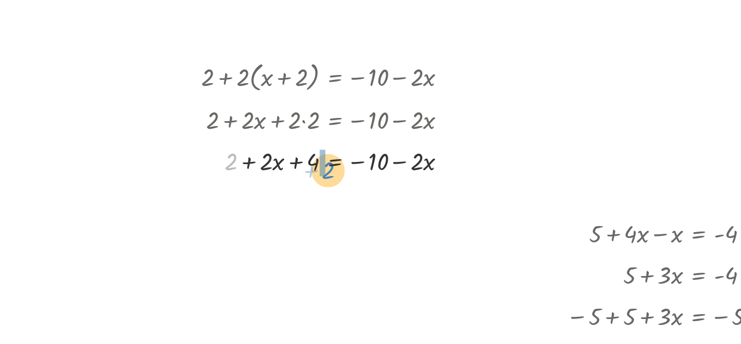
drag, startPoint x: 306, startPoint y: 146, endPoint x: 343, endPoint y: 149, distance: 37.0
click at [343, 149] on div at bounding box center [348, 145] width 122 height 16
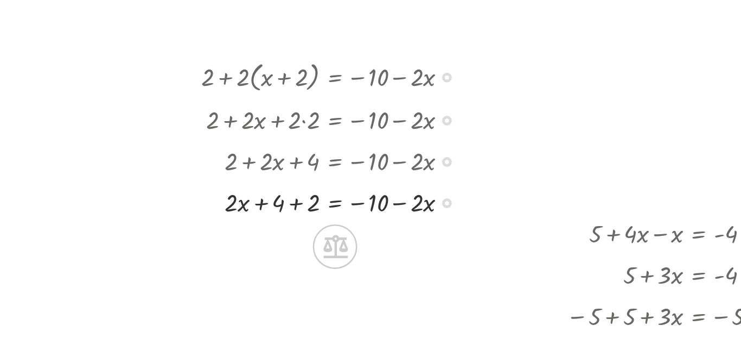
click at [330, 162] on div at bounding box center [348, 162] width 122 height 16
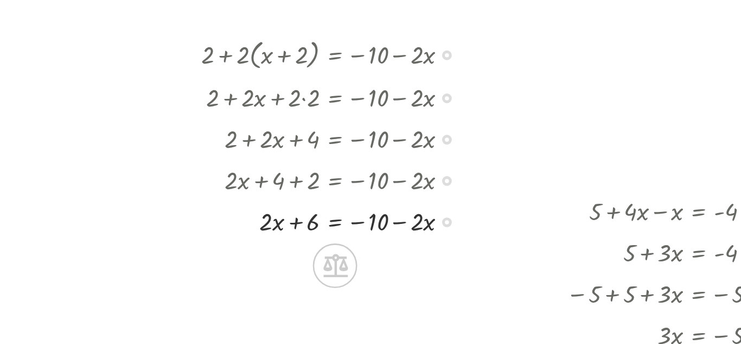
scroll to position [23, 0]
click at [344, 187] on icon at bounding box center [344, 186] width 10 height 9
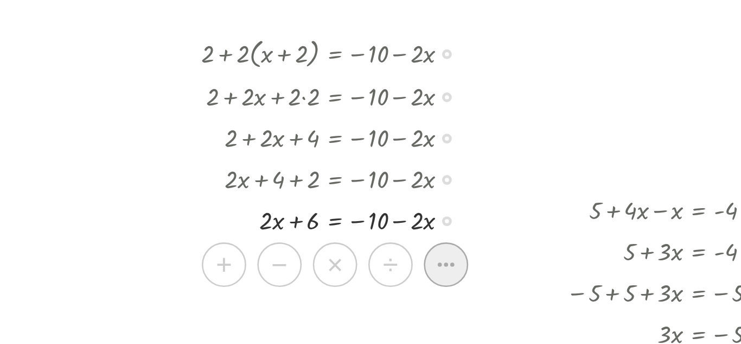
click at [386, 187] on icon at bounding box center [387, 187] width 7 height 2
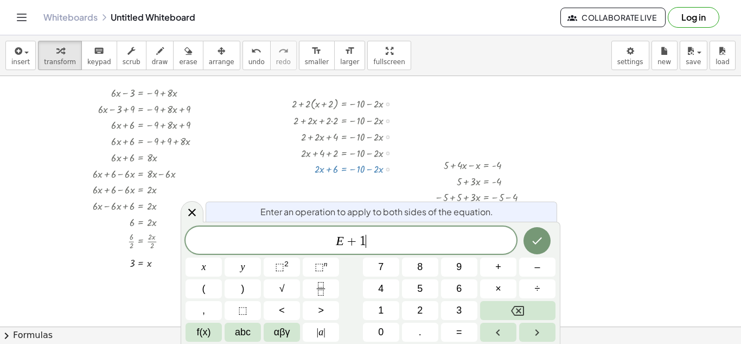
scroll to position [10, 0]
click at [532, 234] on icon "Done" at bounding box center [537, 240] width 13 height 13
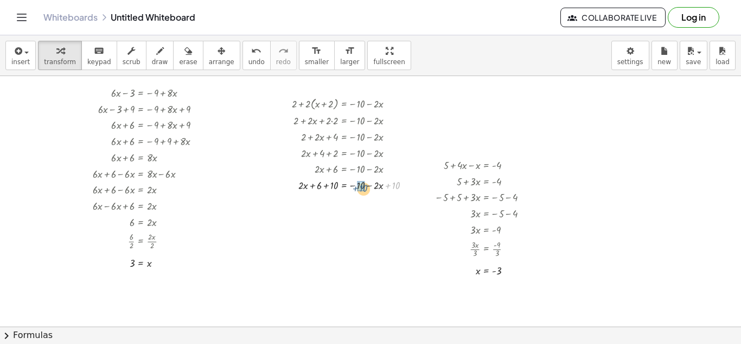
drag, startPoint x: 396, startPoint y: 184, endPoint x: 362, endPoint y: 187, distance: 33.8
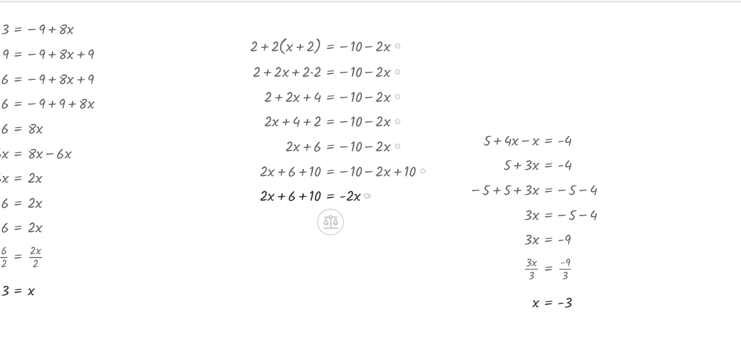
click at [328, 201] on div at bounding box center [356, 201] width 138 height 16
click at [344, 234] on icon at bounding box center [344, 234] width 10 height 9
click at [387, 237] on icon at bounding box center [388, 235] width 10 height 10
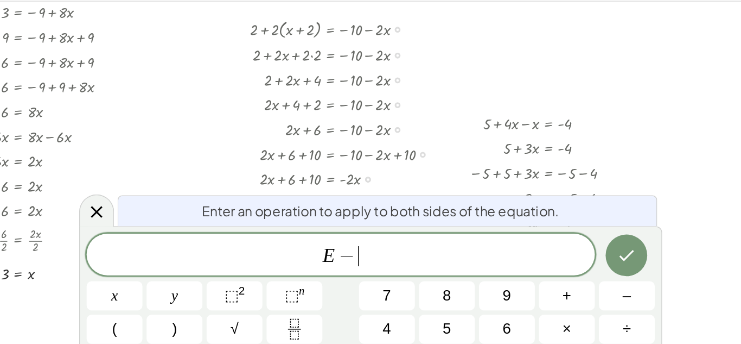
scroll to position [12, 0]
click at [543, 238] on icon "Done" at bounding box center [537, 240] width 13 height 13
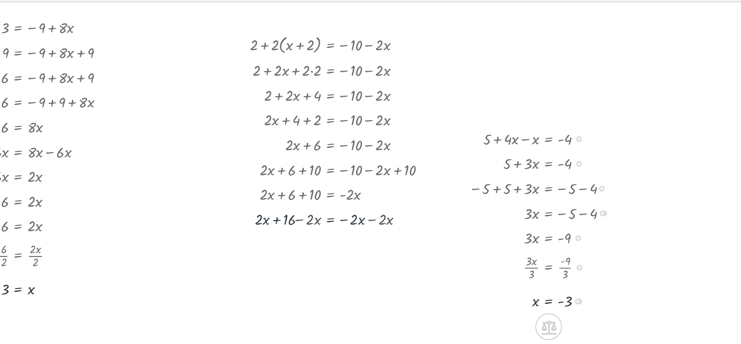
scroll to position [23, 0]
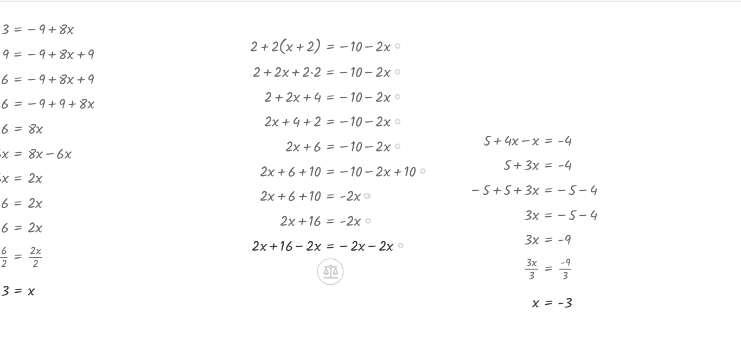
click at [374, 237] on div at bounding box center [356, 233] width 138 height 16
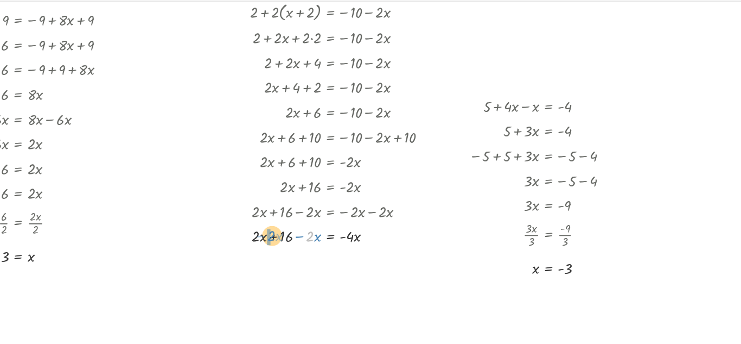
drag, startPoint x: 331, startPoint y: 230, endPoint x: 299, endPoint y: 230, distance: 32.0
click at [299, 230] on div at bounding box center [356, 227] width 138 height 16
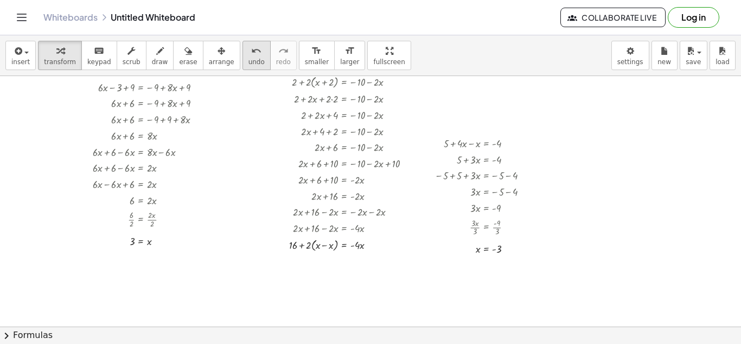
click at [243, 56] on button "undo undo" at bounding box center [257, 55] width 28 height 29
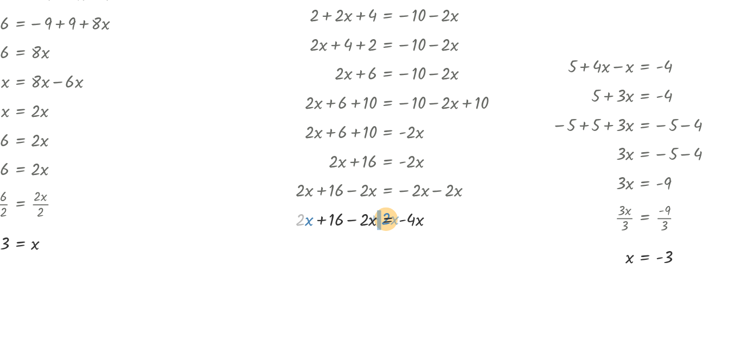
drag, startPoint x: 297, startPoint y: 227, endPoint x: 344, endPoint y: 227, distance: 46.7
click at [344, 227] on div at bounding box center [356, 227] width 138 height 16
click at [326, 227] on div at bounding box center [356, 227] width 138 height 16
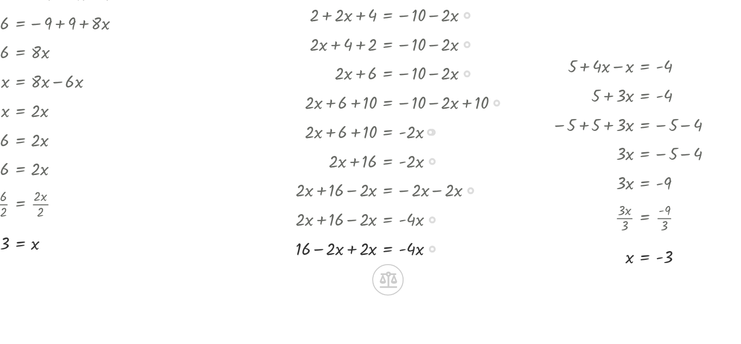
click at [325, 245] on div at bounding box center [356, 244] width 138 height 16
click at [346, 276] on icon at bounding box center [344, 277] width 11 height 11
click at [389, 276] on icon at bounding box center [388, 277] width 10 height 10
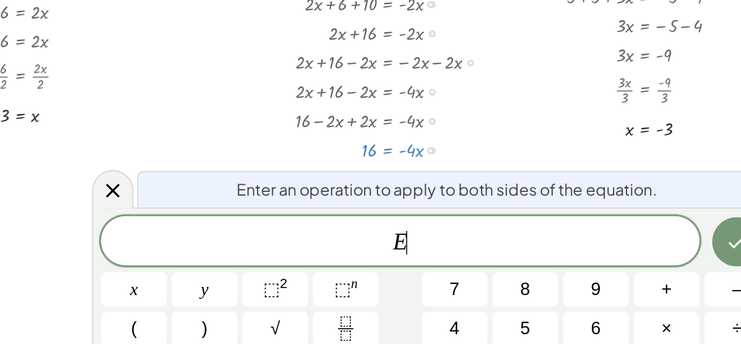
scroll to position [116, 0]
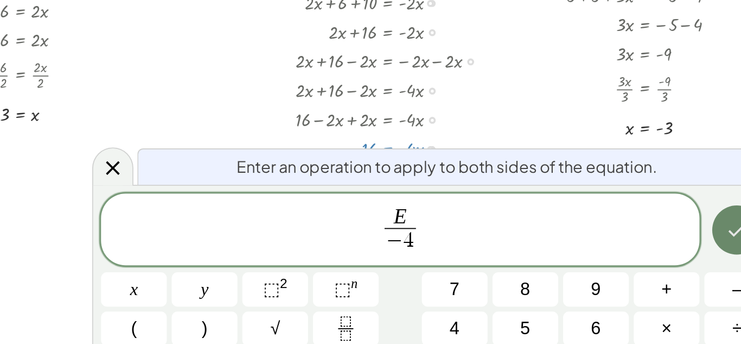
click at [530, 236] on button "Done" at bounding box center [537, 233] width 27 height 27
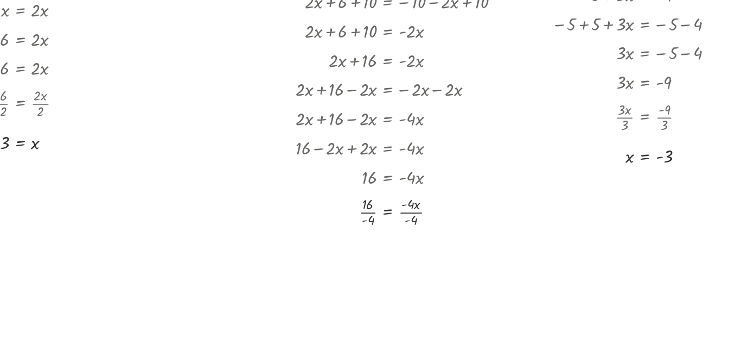
scroll to position [105, 0]
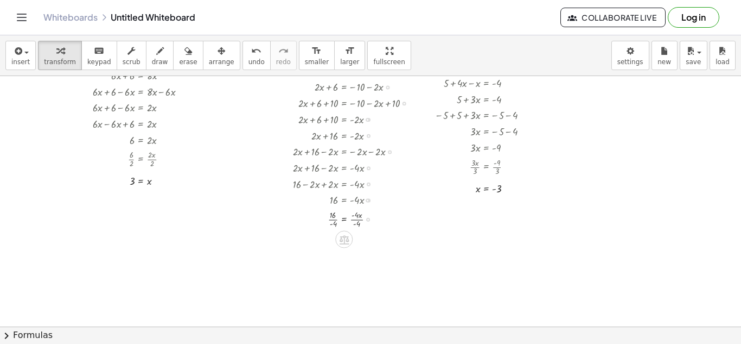
click at [352, 218] on div at bounding box center [356, 218] width 138 height 22
click at [359, 219] on div at bounding box center [356, 218] width 138 height 22
click at [333, 217] on div at bounding box center [356, 218] width 138 height 22
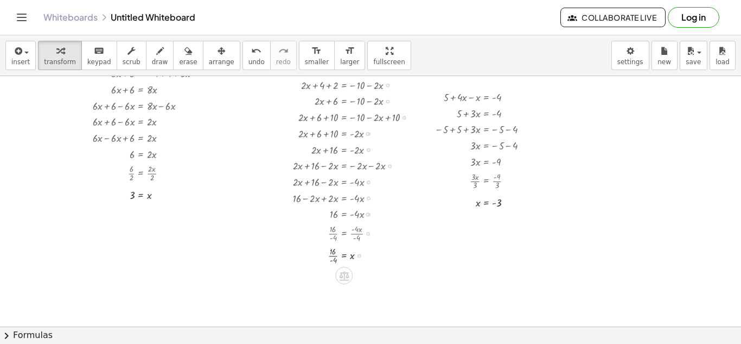
click at [329, 256] on div at bounding box center [356, 255] width 138 height 22
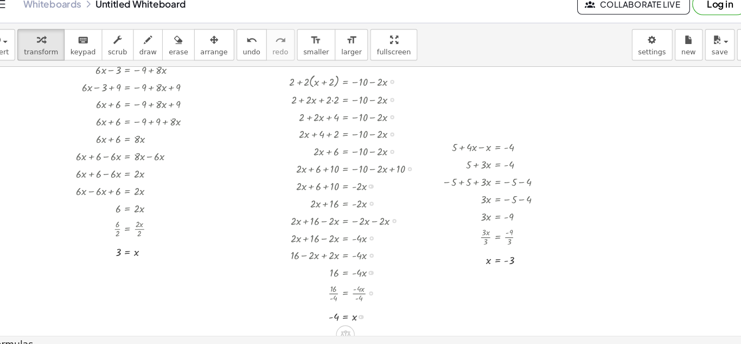
scroll to position [0, 0]
